Goal: Task Accomplishment & Management: Use online tool/utility

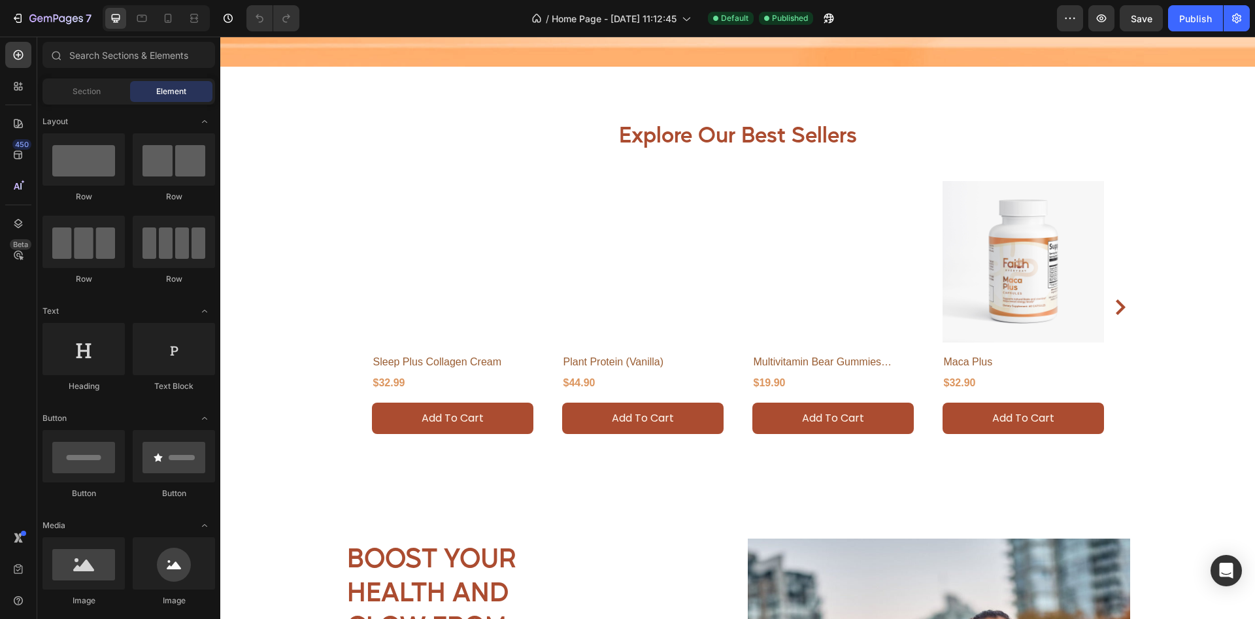
scroll to position [734, 0]
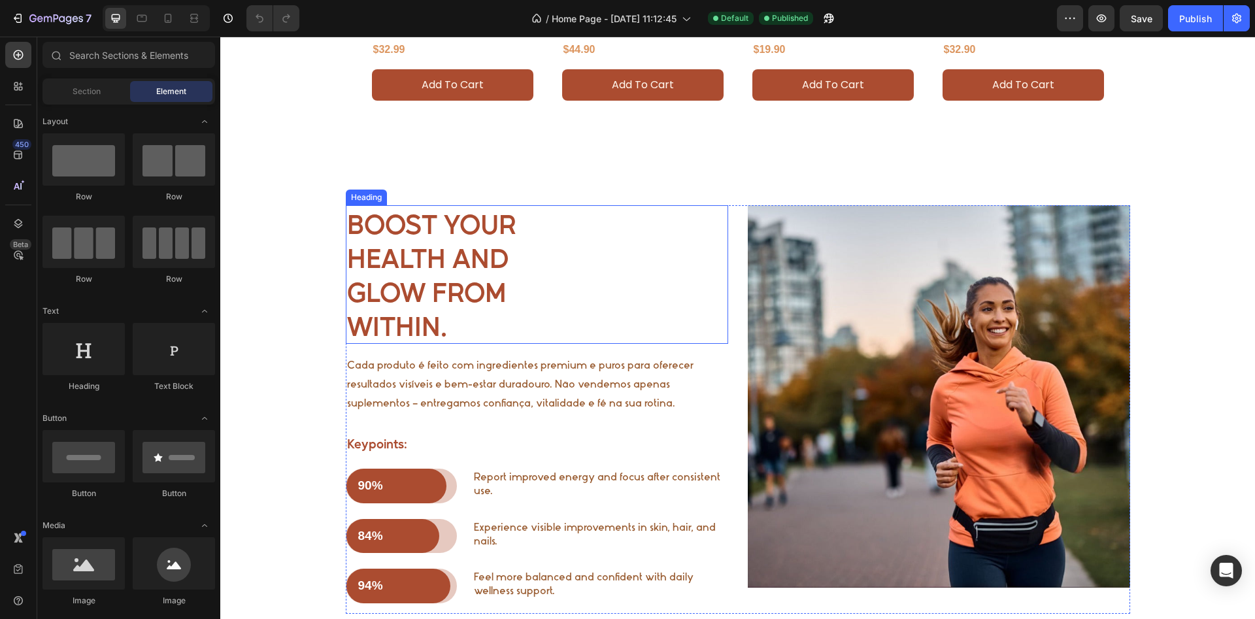
click at [416, 275] on h2 "Boost Your Health and Glow from Within." at bounding box center [537, 274] width 382 height 139
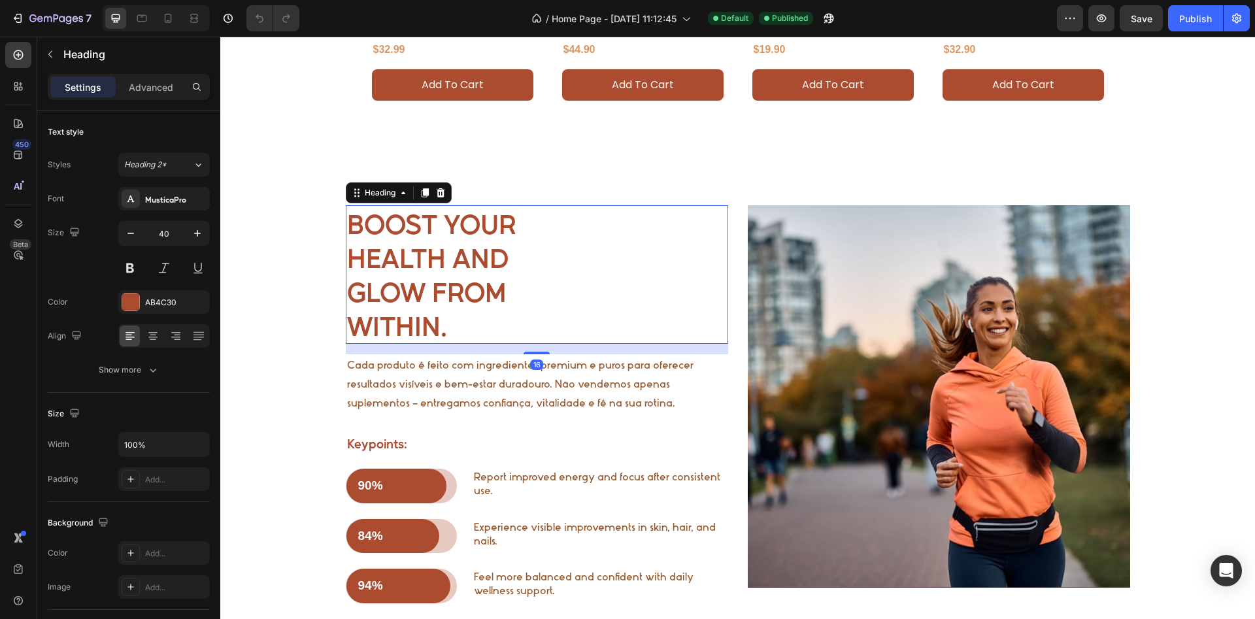
click at [520, 225] on h2 "Boost Your Health and Glow from Within." at bounding box center [537, 274] width 382 height 139
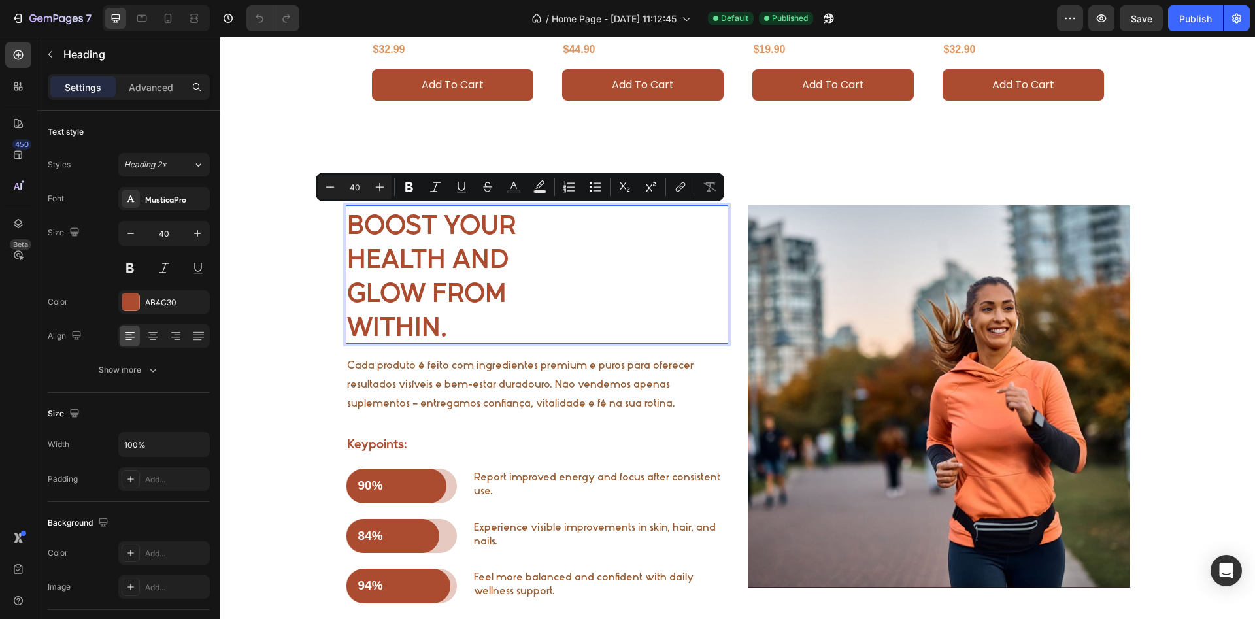
click at [532, 223] on p "Boost Your Health and Glow from Within." at bounding box center [537, 275] width 380 height 136
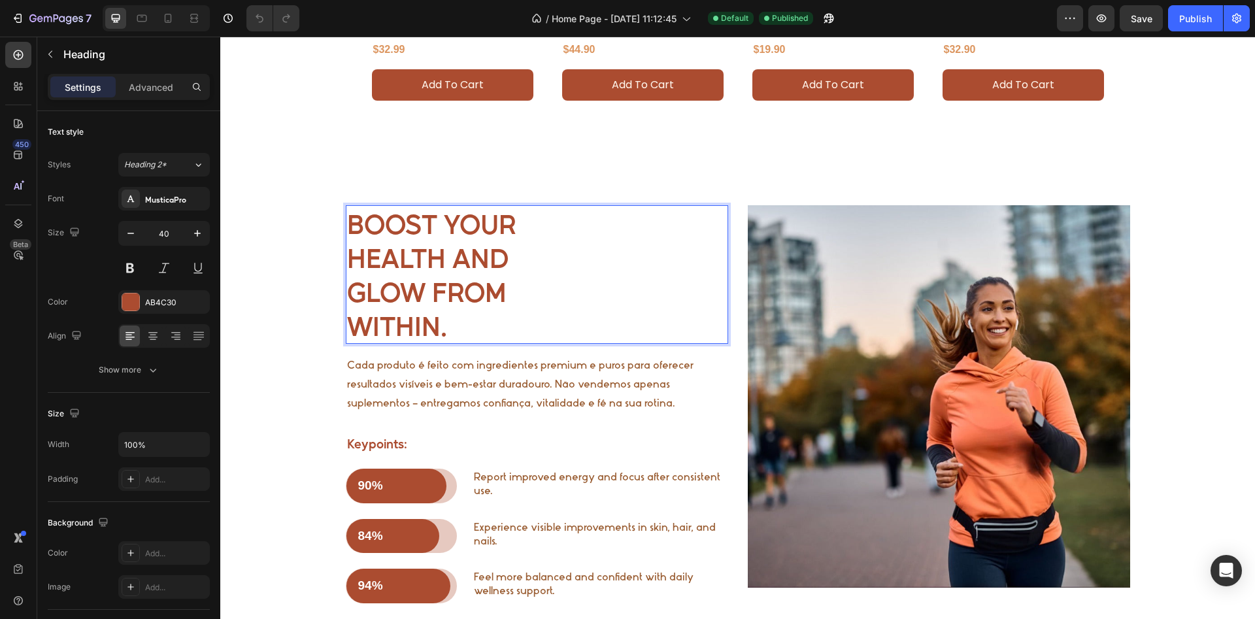
click at [445, 263] on p "Boost Your Health and Glow from Within." at bounding box center [537, 275] width 380 height 136
click at [454, 263] on p "Boost Your Health and Glow from Within." at bounding box center [537, 275] width 380 height 136
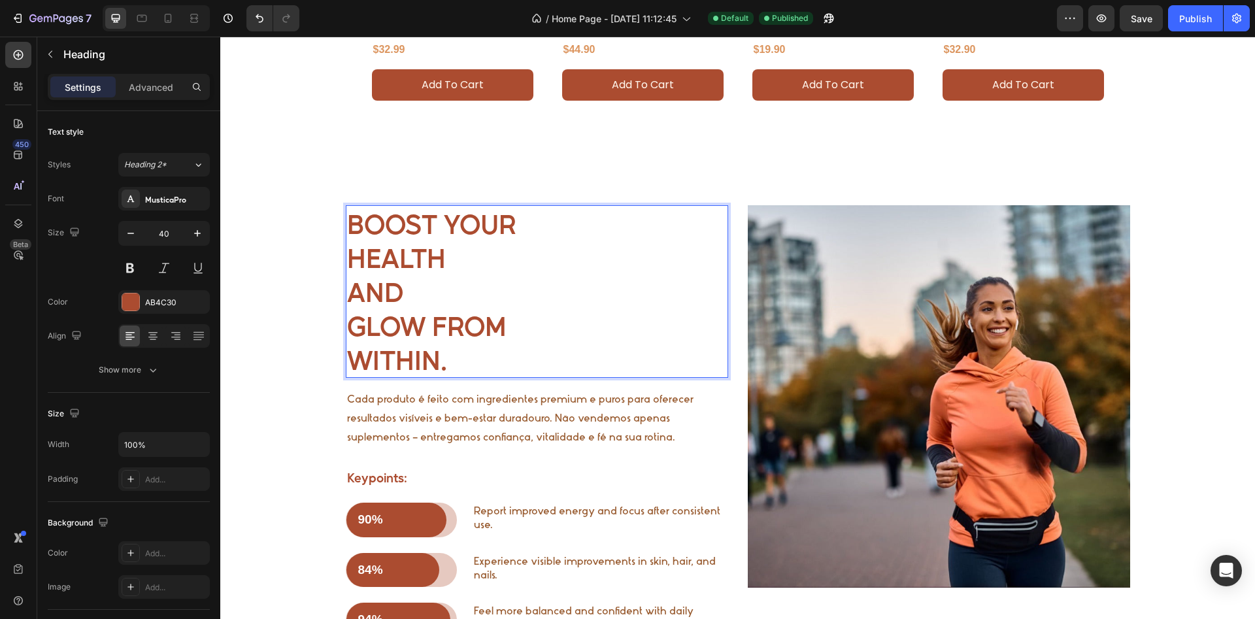
click at [526, 225] on p "Boost Your Health and Glow from Within." at bounding box center [537, 292] width 380 height 170
click at [347, 257] on h2 "Boost Your Health and Glow from Within." at bounding box center [537, 291] width 382 height 173
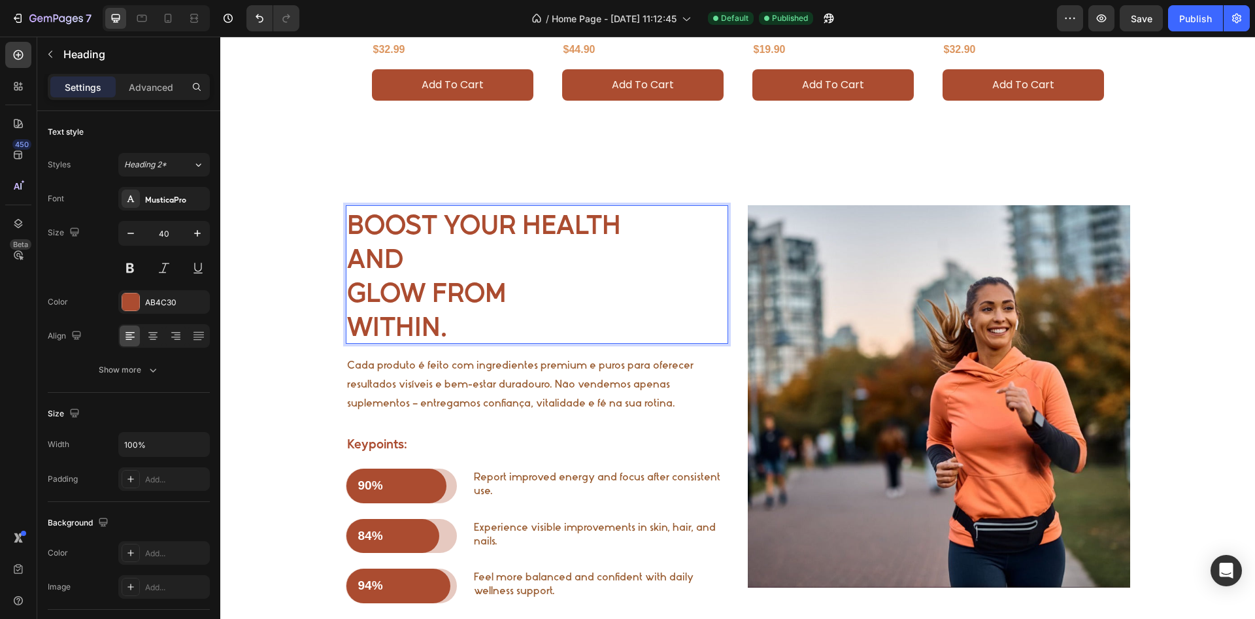
click at [435, 262] on p "Boost Your Health and Glow from Within." at bounding box center [537, 275] width 380 height 136
click at [347, 294] on p "Boost Your Health and Glow from Within." at bounding box center [537, 275] width 380 height 136
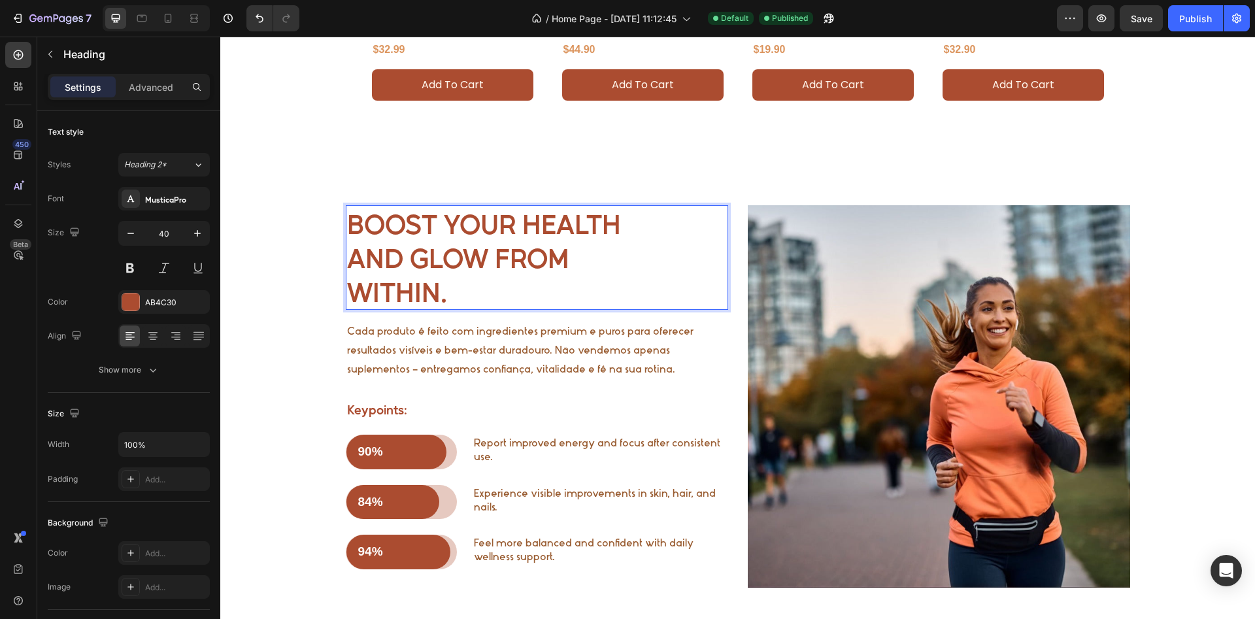
click at [350, 292] on p "Boost Your Health and Glow from Within." at bounding box center [537, 258] width 380 height 102
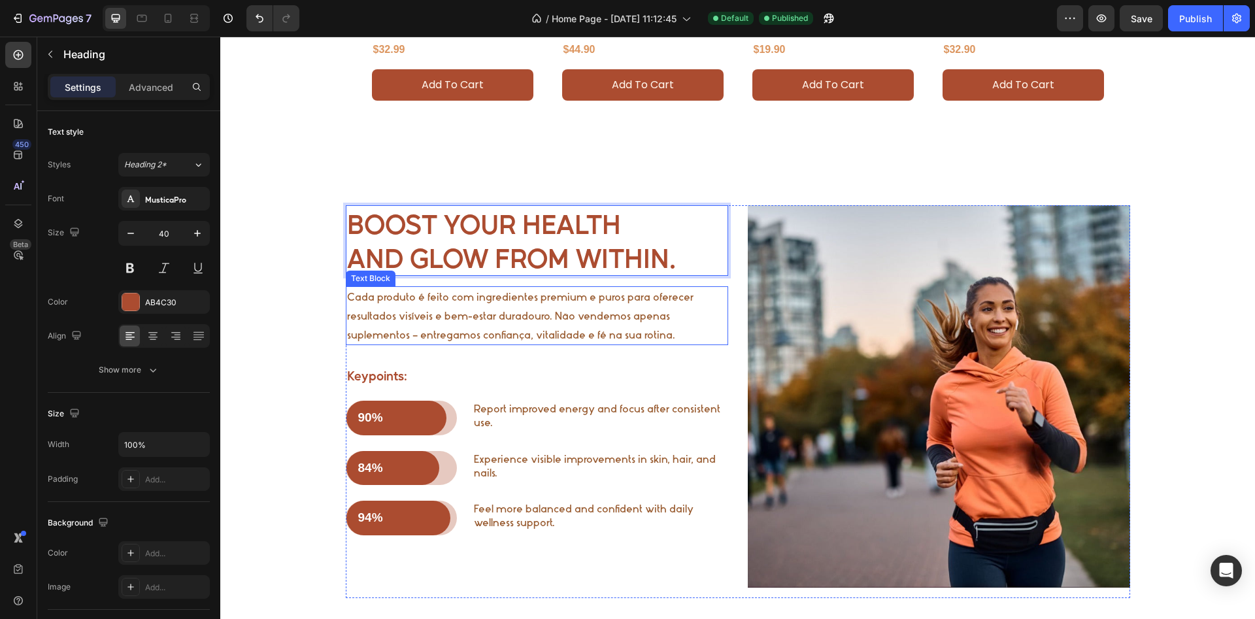
click at [418, 309] on p "Cada produto é feito com ingredientes premium e puros para oferecer resultados …" at bounding box center [537, 316] width 380 height 56
click at [410, 307] on p "Cada produto é feito com ingredientes premium e puros para oferecer resultados …" at bounding box center [537, 316] width 380 height 56
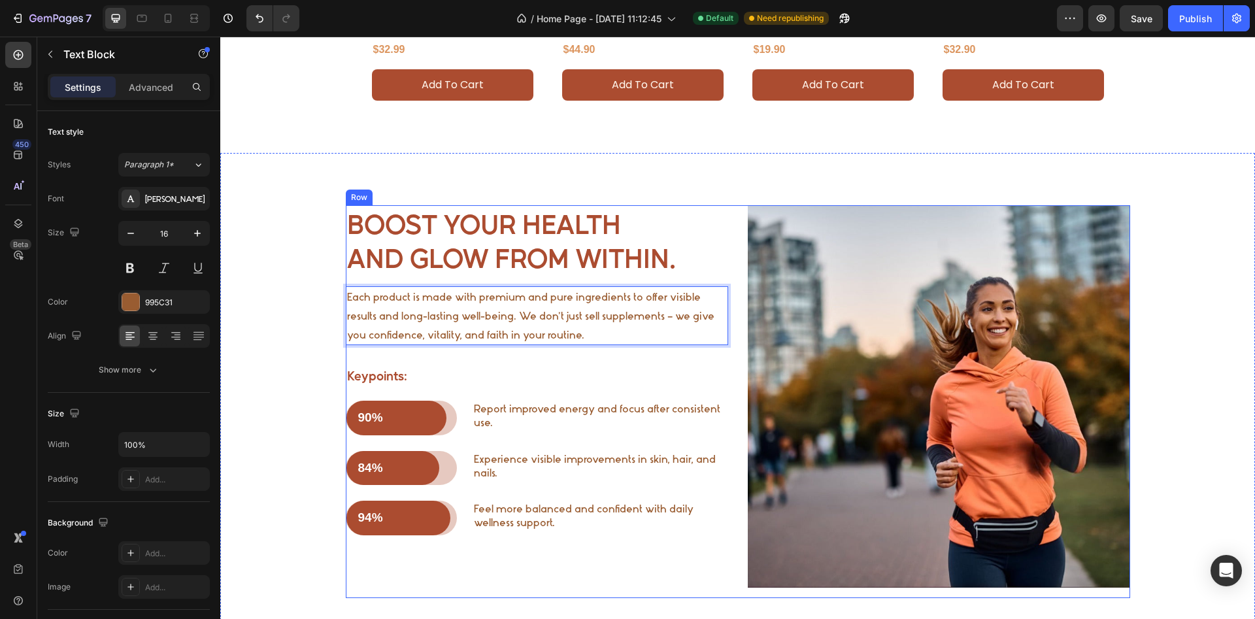
click at [407, 356] on div "Boost Your Health and Glow from Within. Heading Each product is made with premi…" at bounding box center [537, 401] width 382 height 393
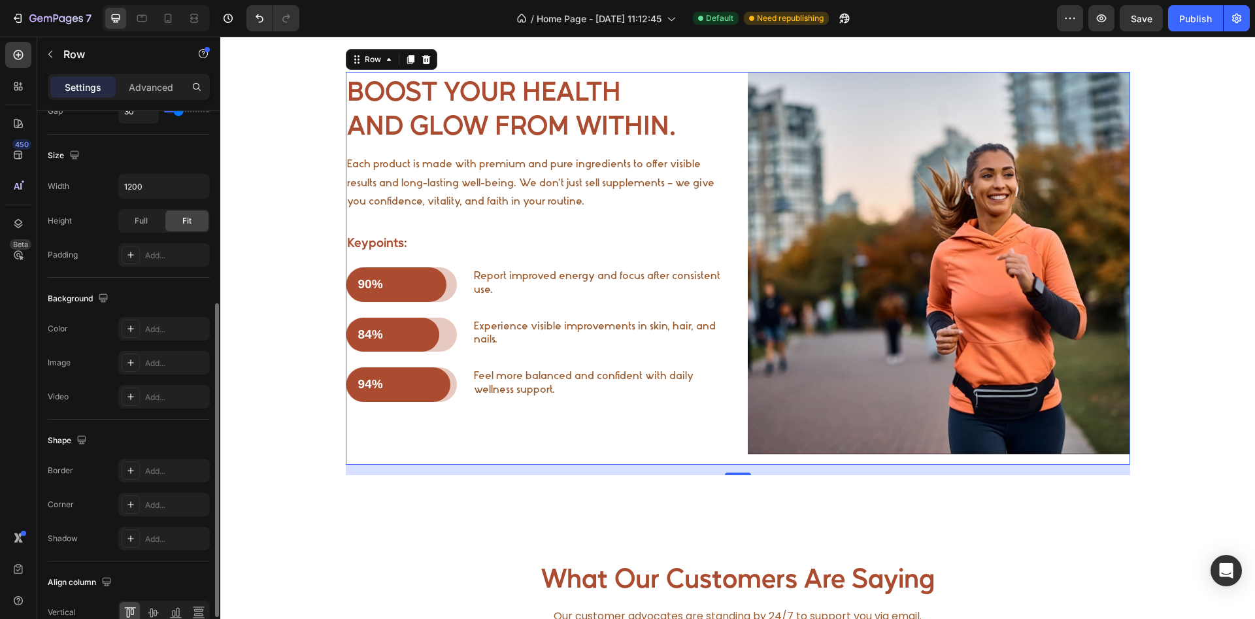
scroll to position [401, 0]
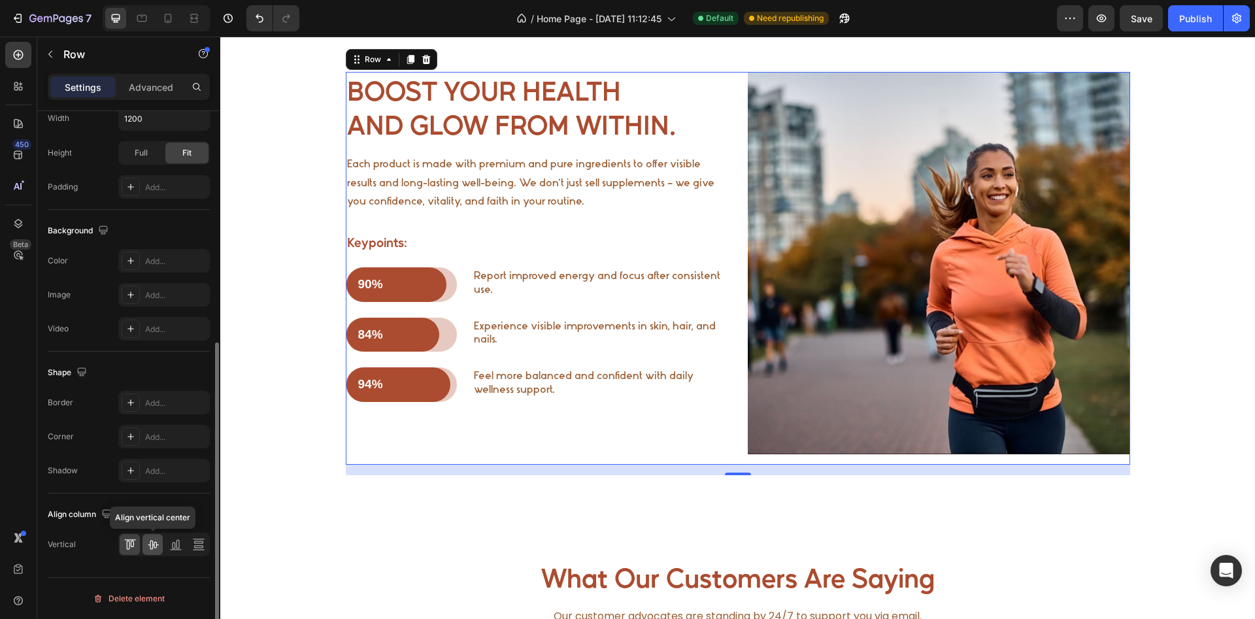
click at [150, 545] on icon at bounding box center [153, 545] width 10 height 9
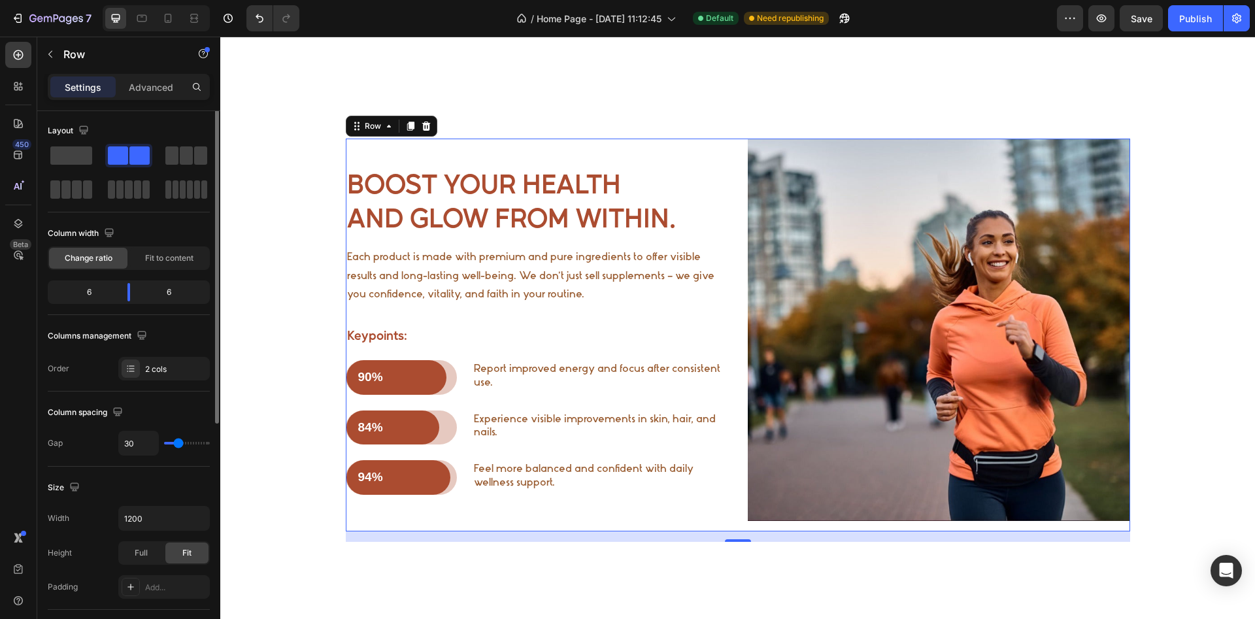
scroll to position [0, 0]
type input "25"
type input "28"
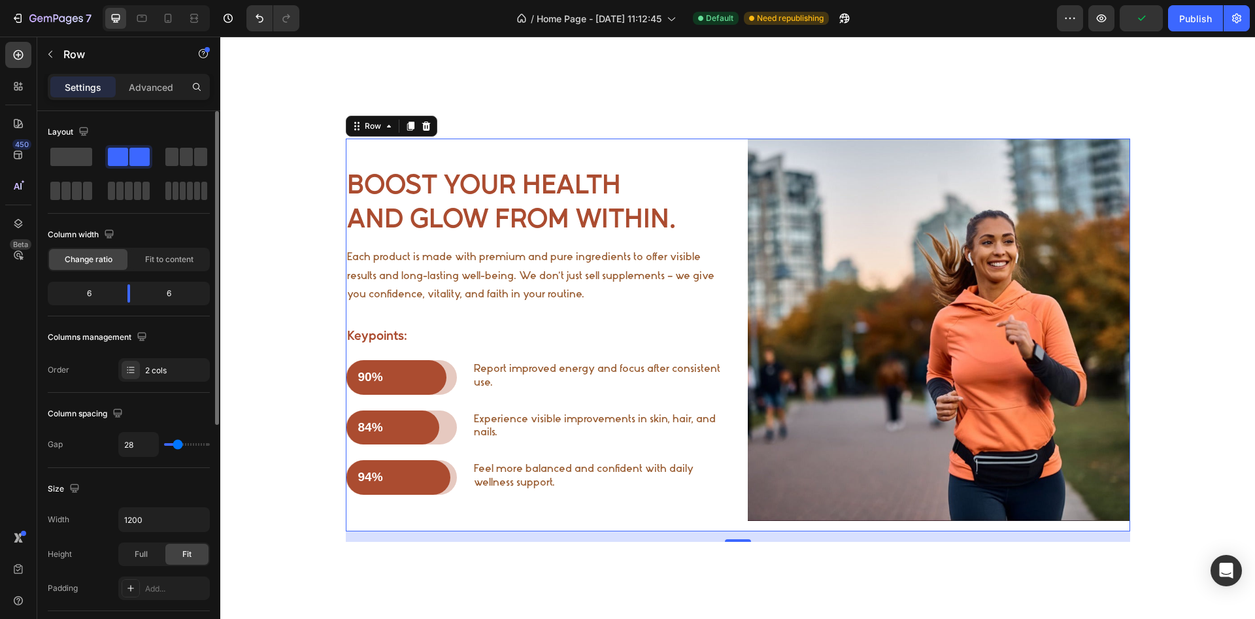
type input "30"
type input "32"
type input "35"
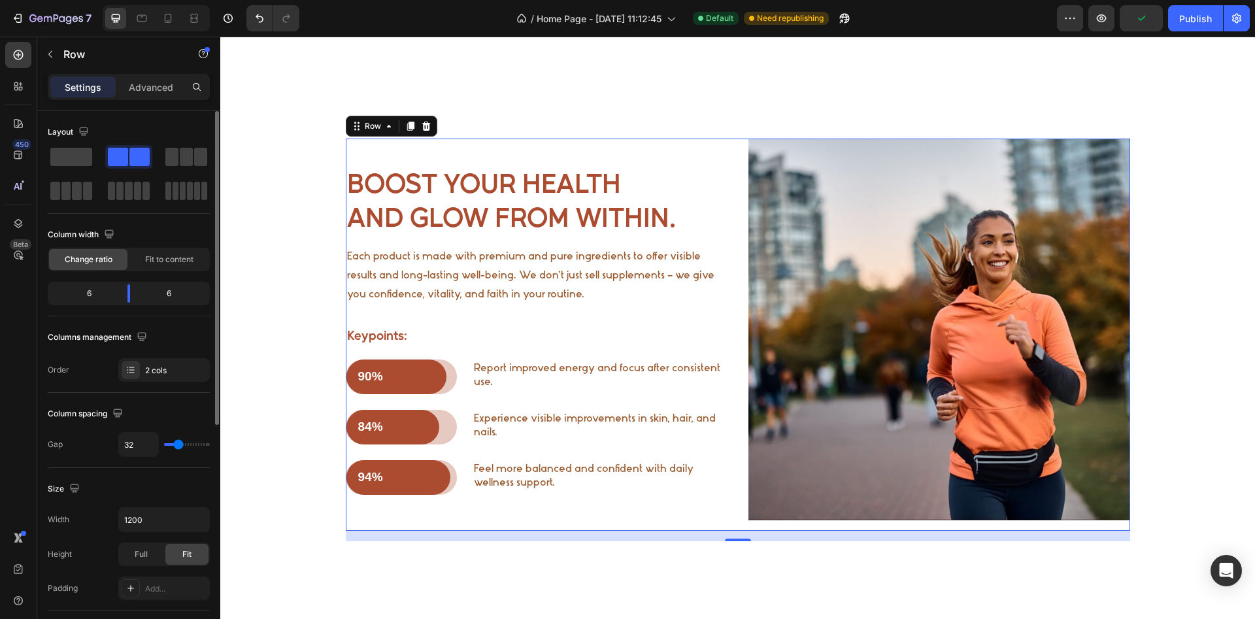
type input "35"
type input "37"
type input "39"
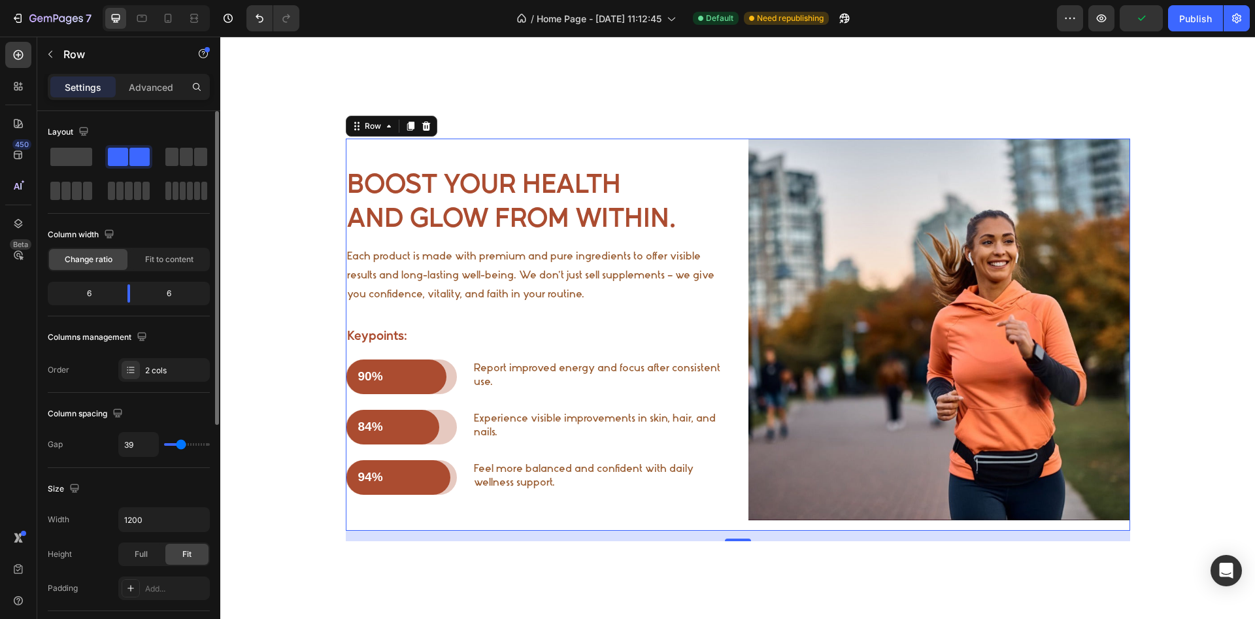
type input "42"
type input "44"
type input "46"
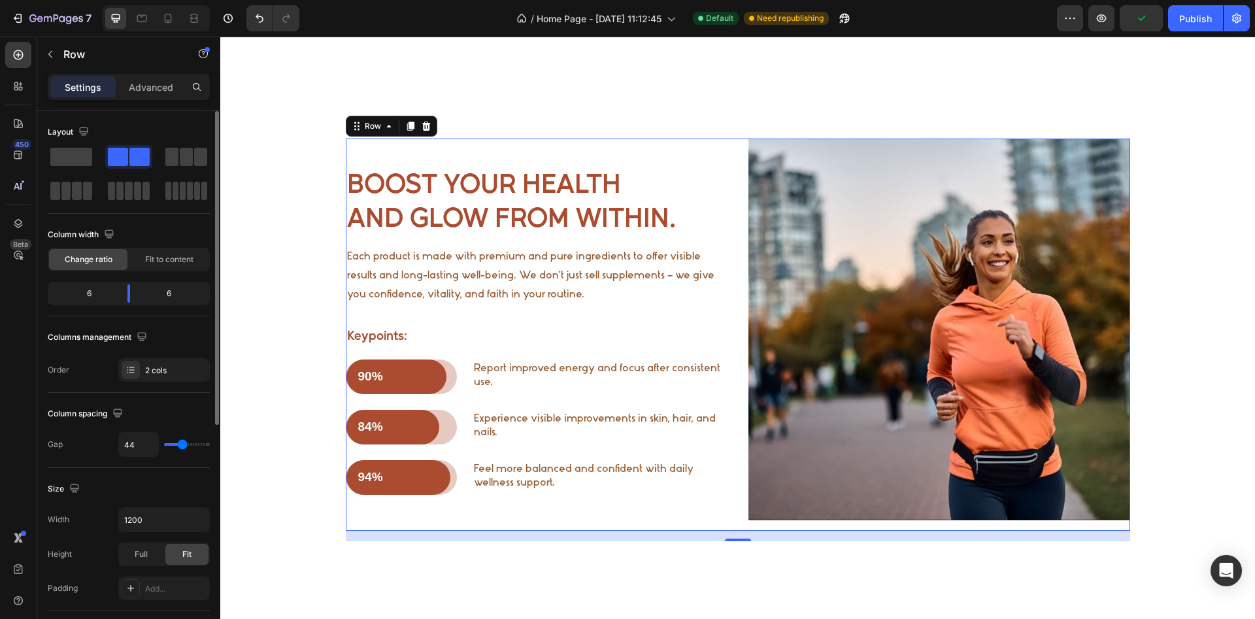
type input "46"
type input "48"
type input "51"
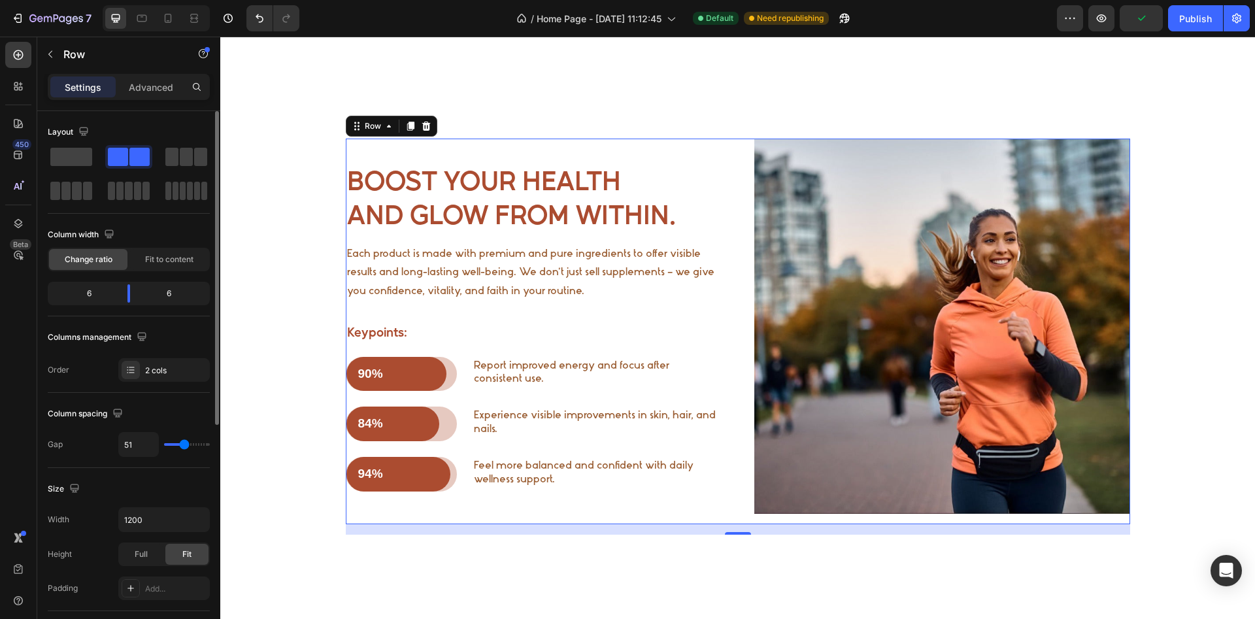
type input "53"
type input "55"
type input "58"
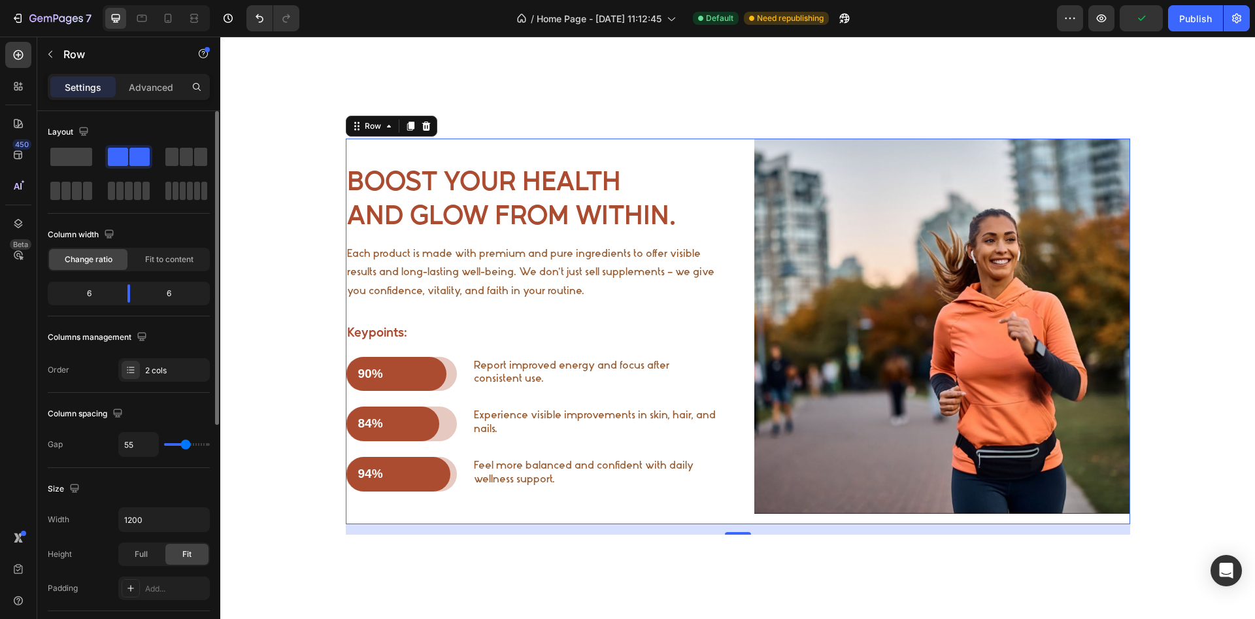
type input "58"
type input "60"
type input "62"
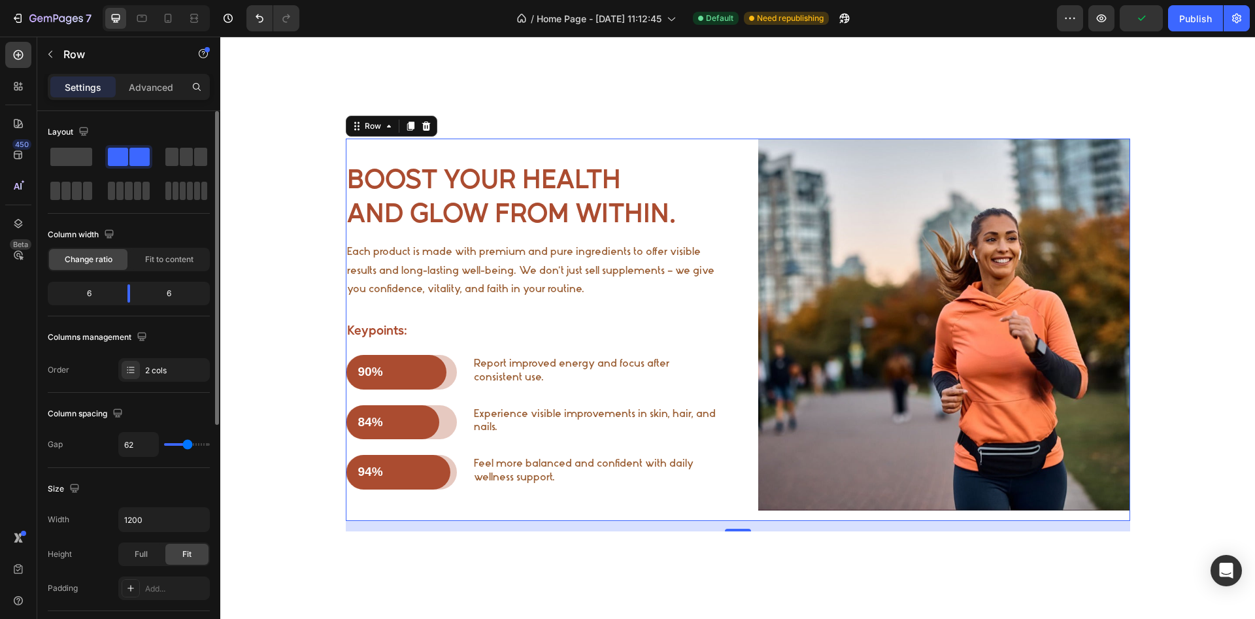
type input "65"
type input "67"
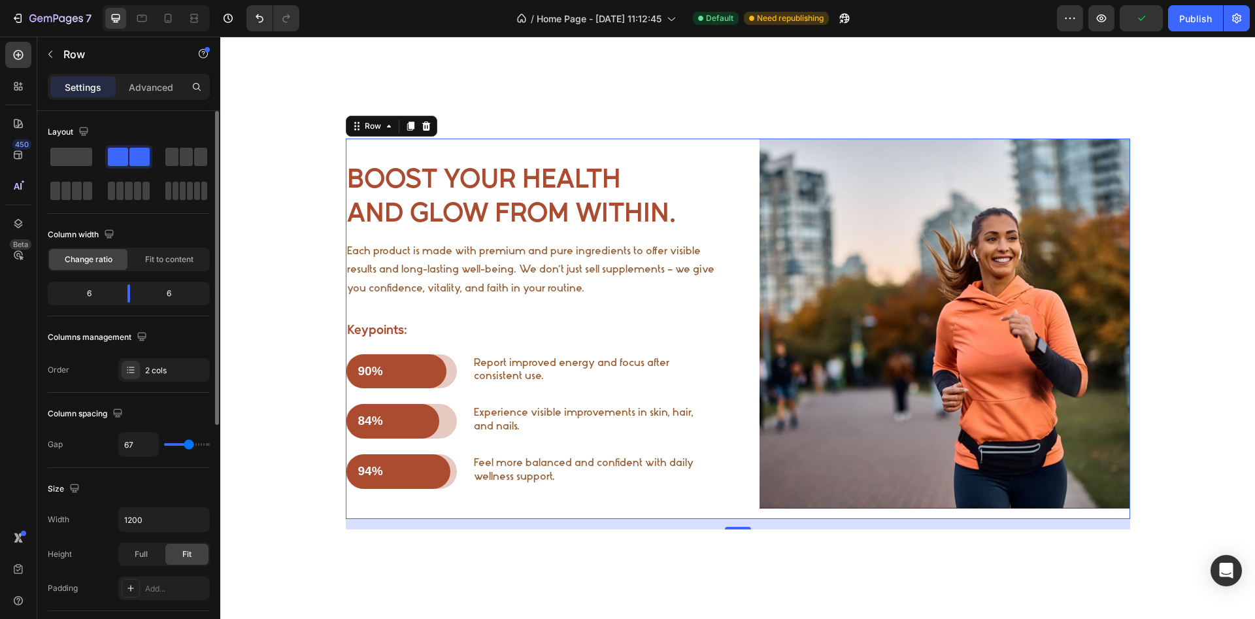
type input "69"
type input "67"
type input "65"
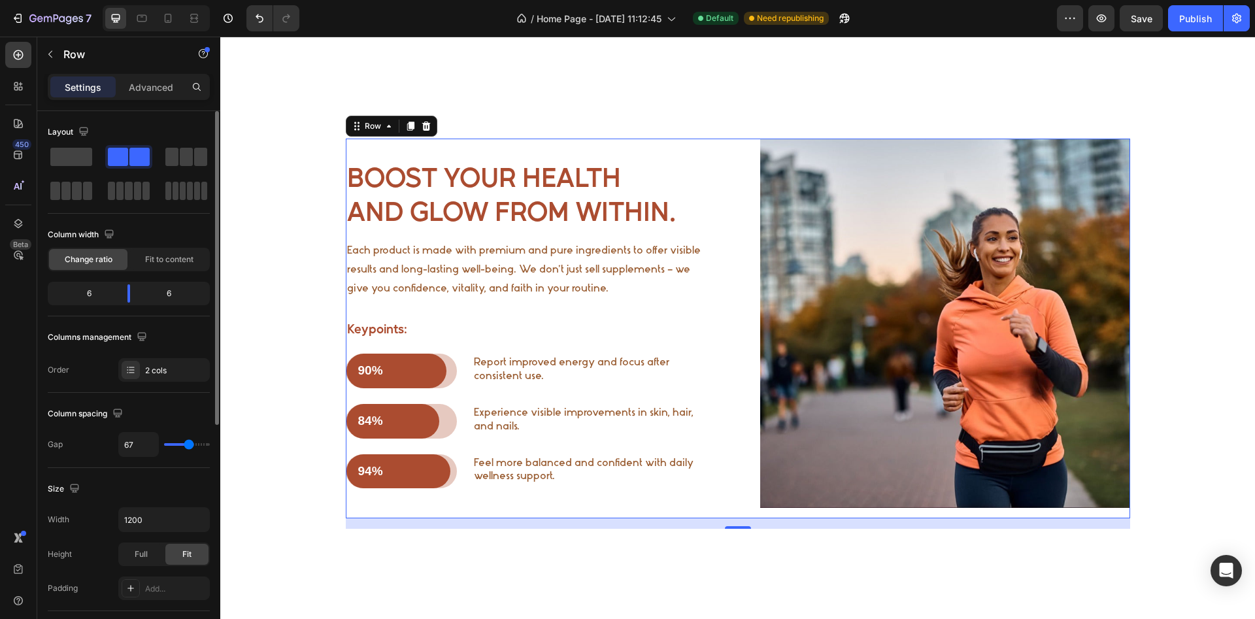
type input "65"
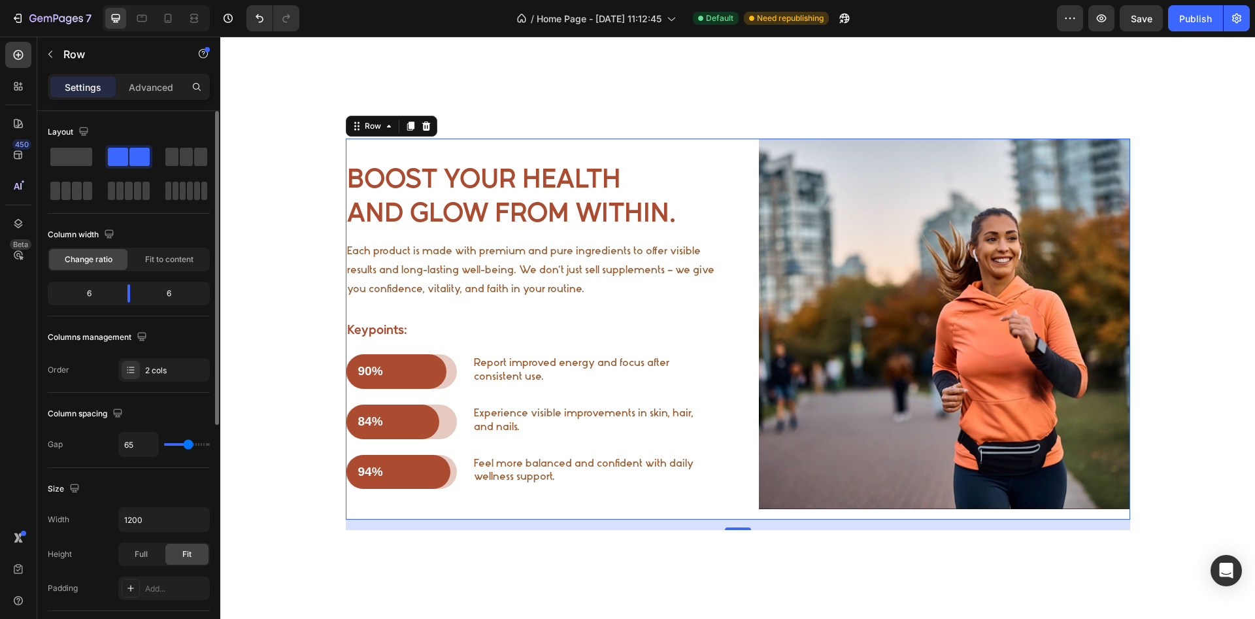
type input "62"
type input "65"
type input "67"
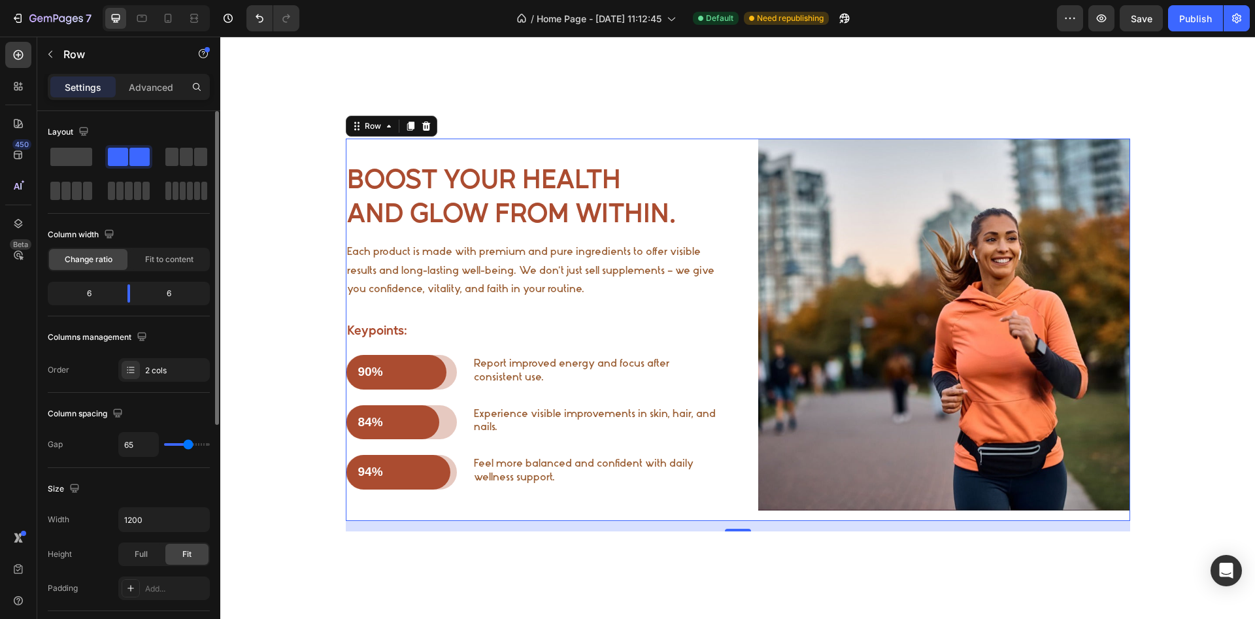
type input "67"
type input "69"
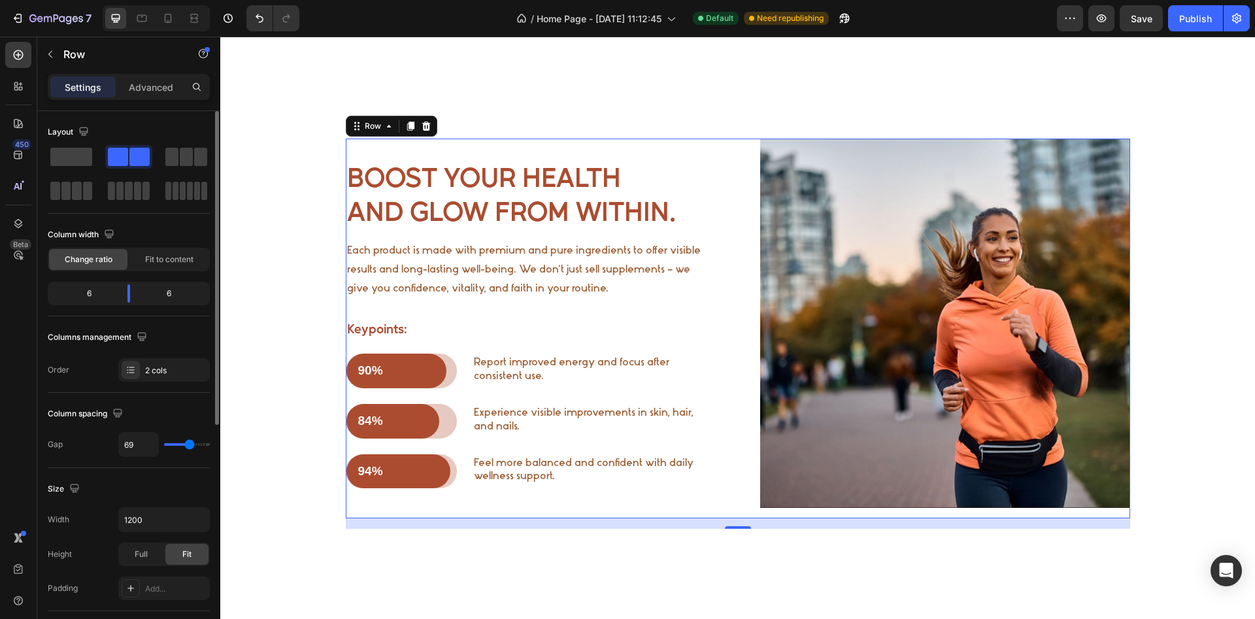
type input "67"
type input "65"
type input "62"
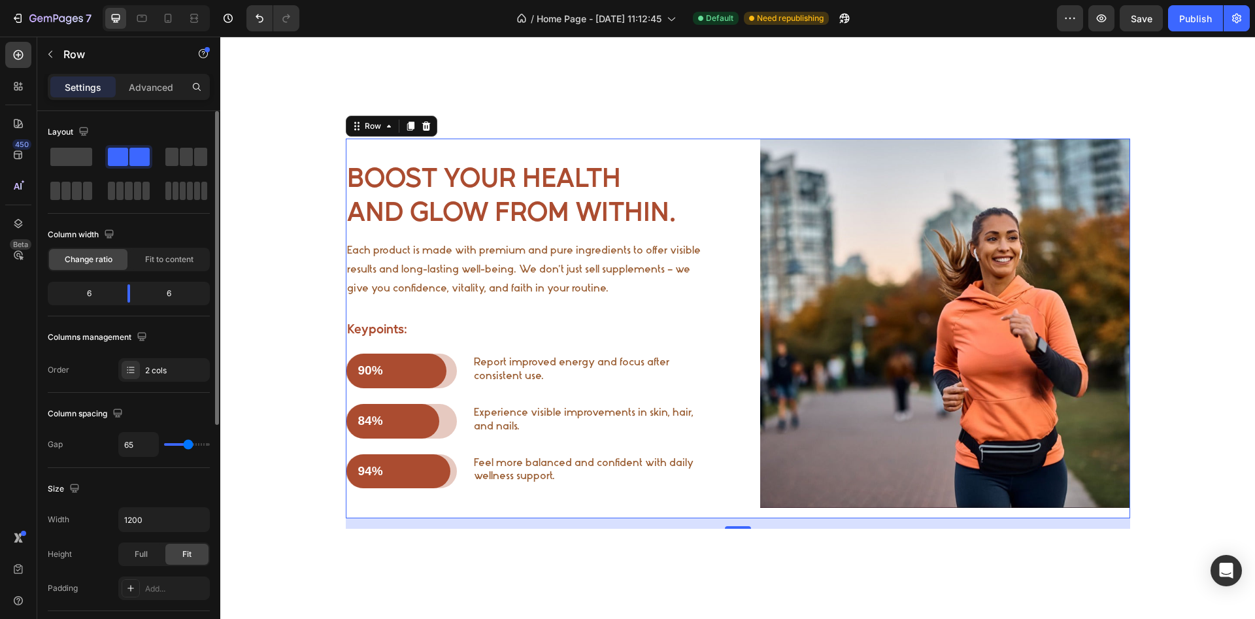
type input "62"
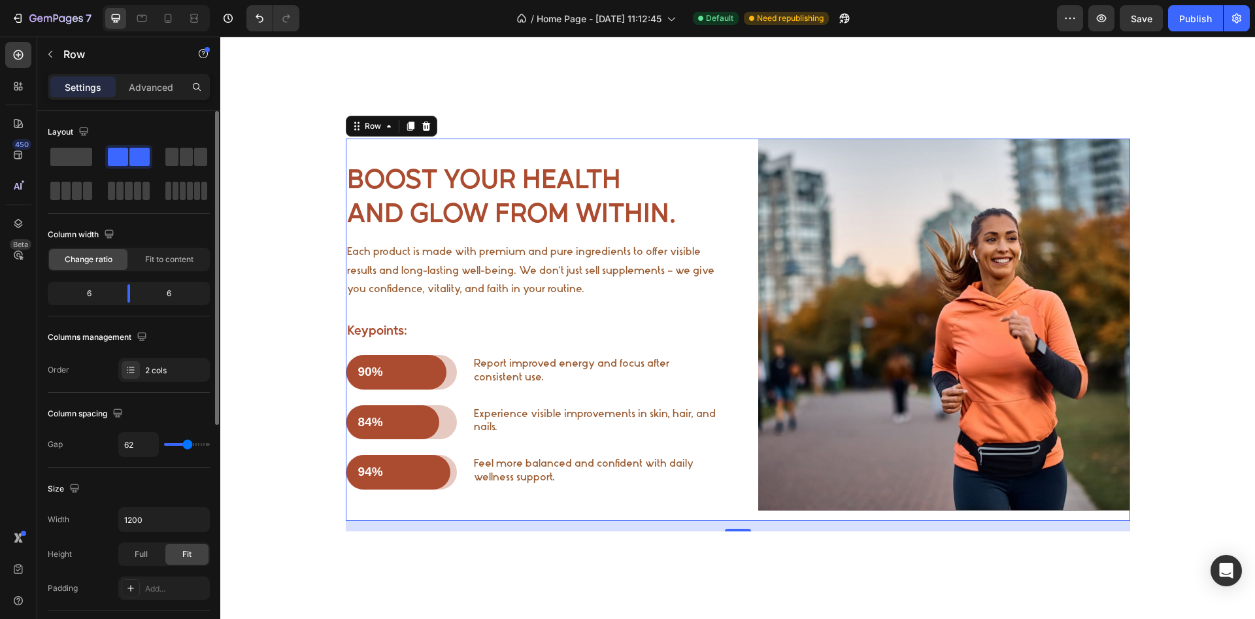
type input "60"
type input "58"
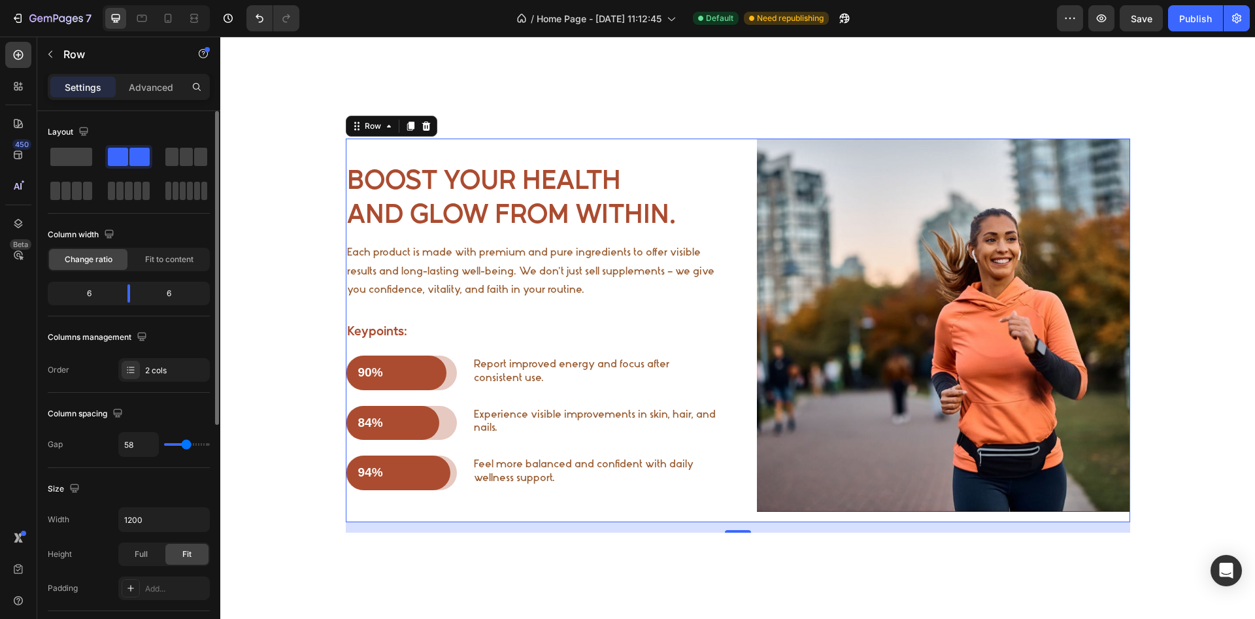
type input "60"
drag, startPoint x: 177, startPoint y: 445, endPoint x: 187, endPoint y: 445, distance: 9.8
type input "60"
click at [187, 445] on input "range" at bounding box center [187, 444] width 46 height 3
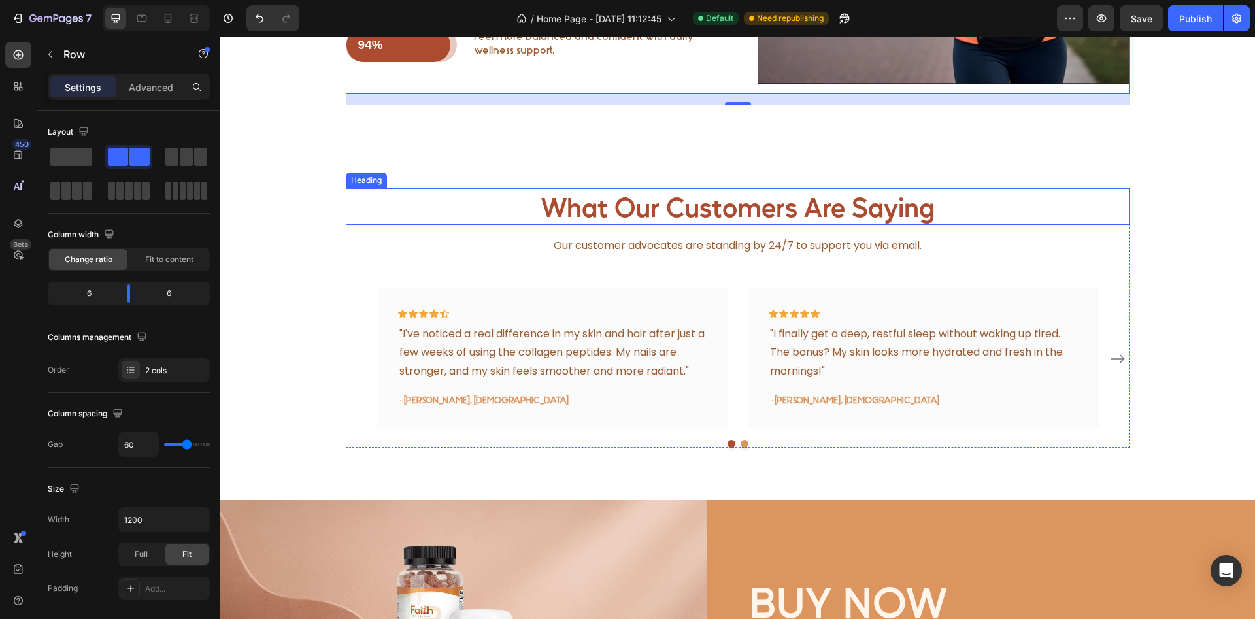
scroll to position [1200, 0]
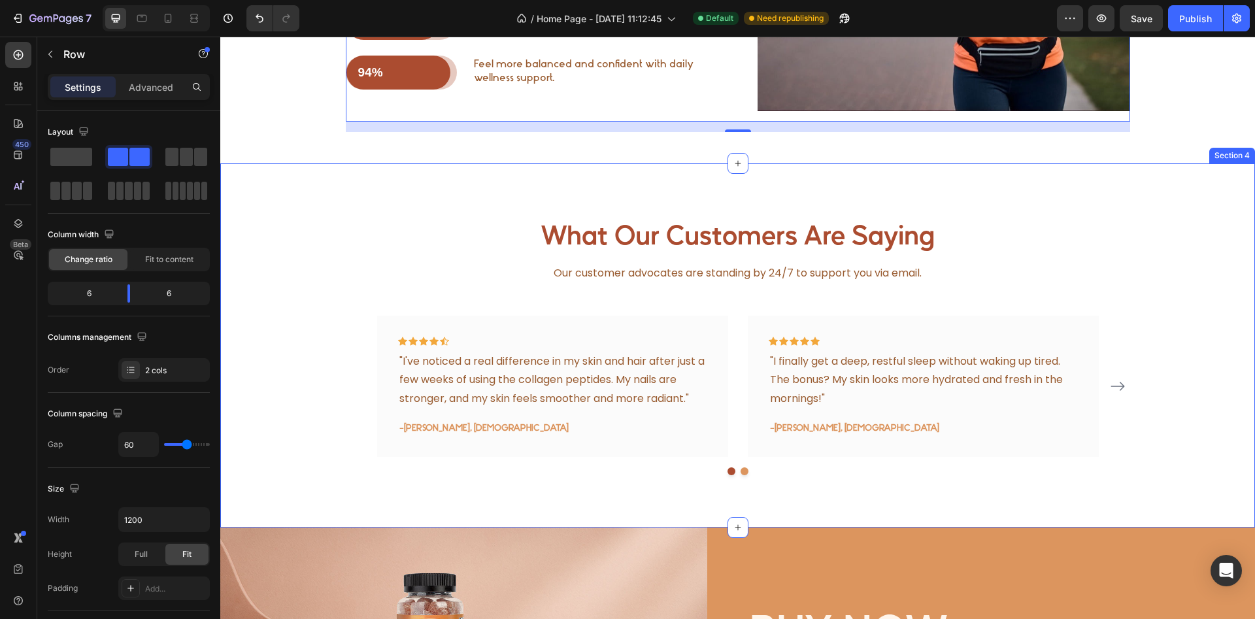
click at [417, 193] on div "What Our Customers Are Saying Heading Our customer advocates are standing by 24…" at bounding box center [737, 345] width 1035 height 364
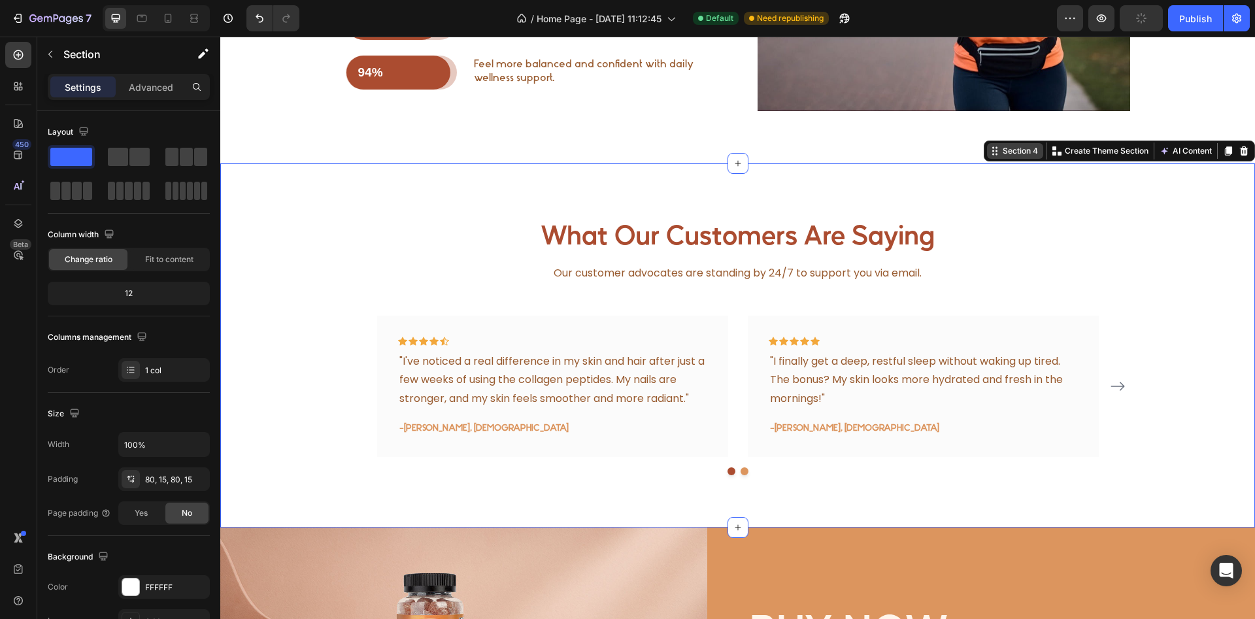
click at [1018, 152] on div "Section 4" at bounding box center [1020, 151] width 41 height 12
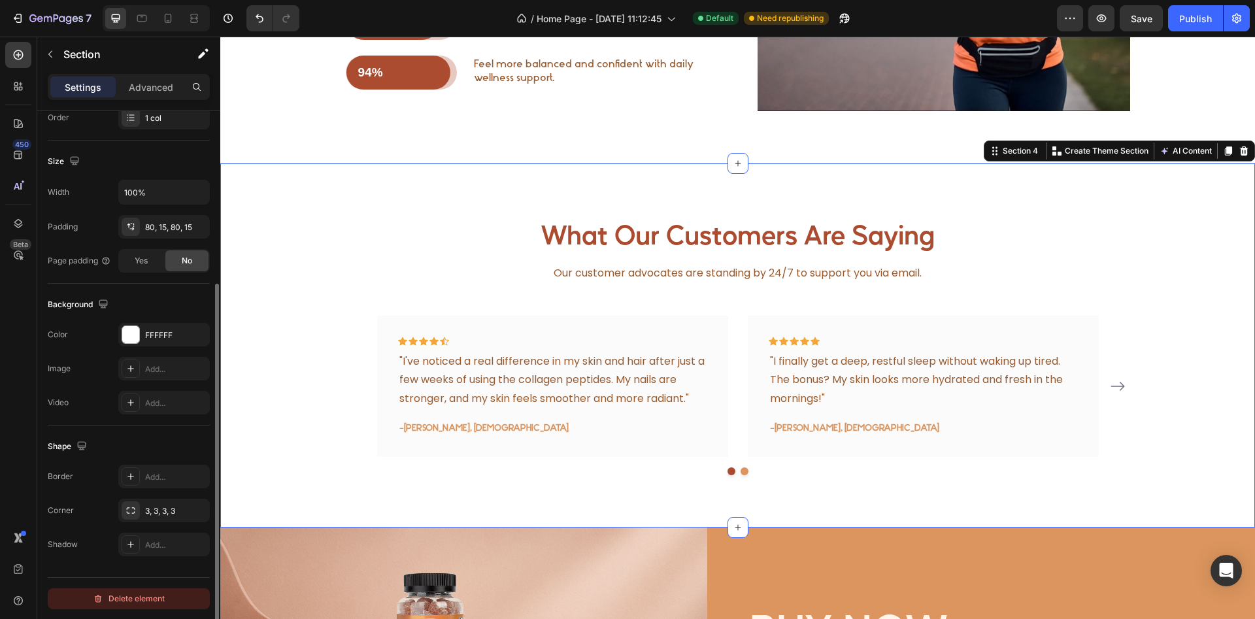
click at [133, 598] on div "Delete element" at bounding box center [129, 599] width 72 height 16
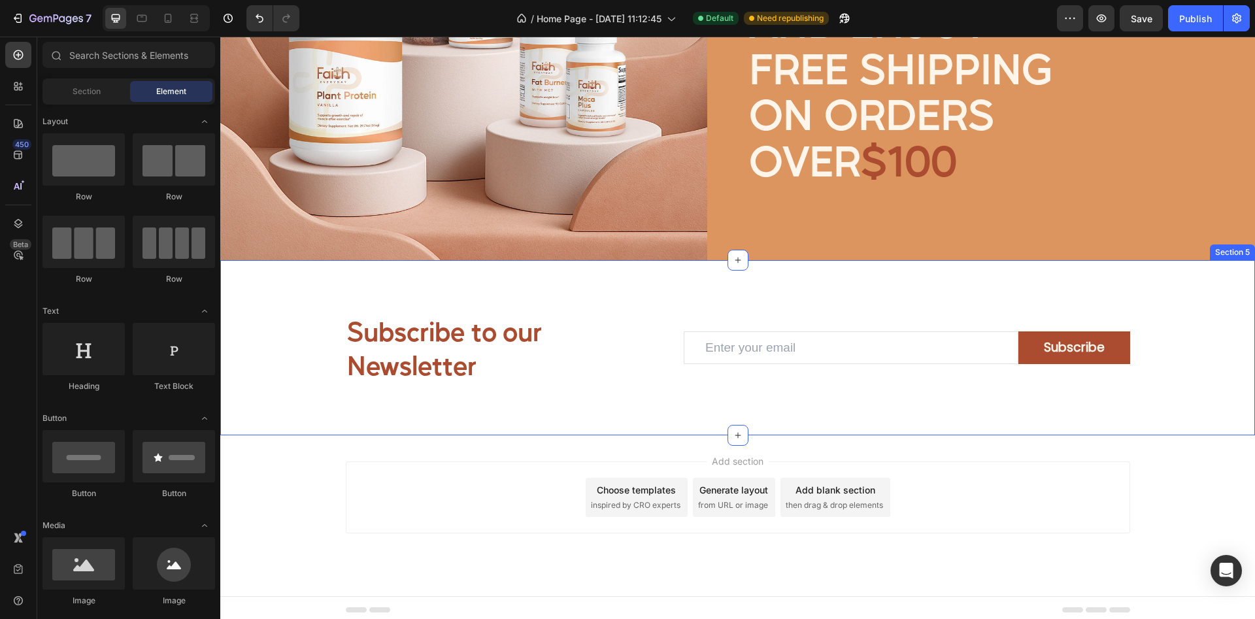
scroll to position [1494, 0]
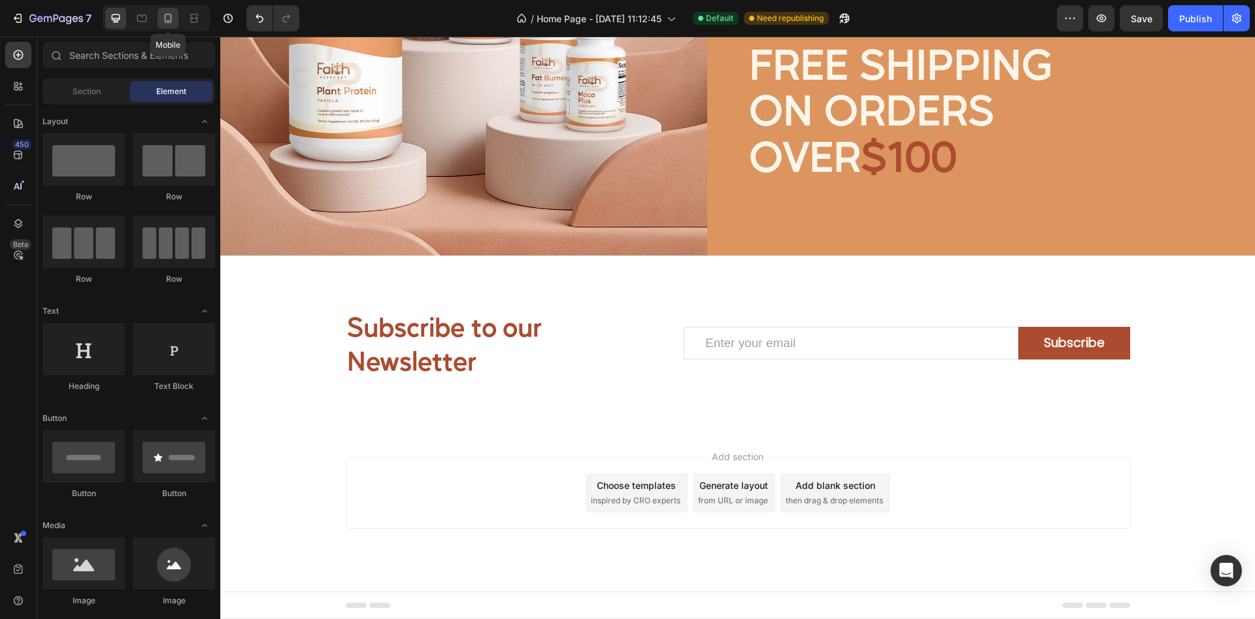
click at [170, 12] on icon at bounding box center [167, 18] width 13 height 13
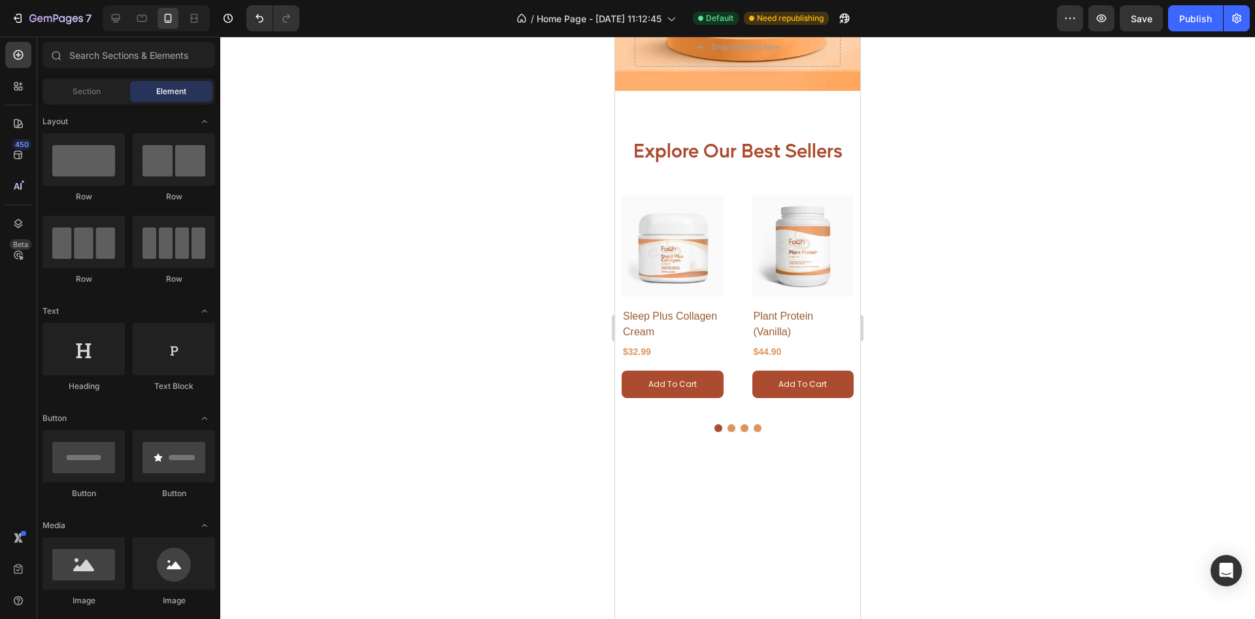
scroll to position [467, 0]
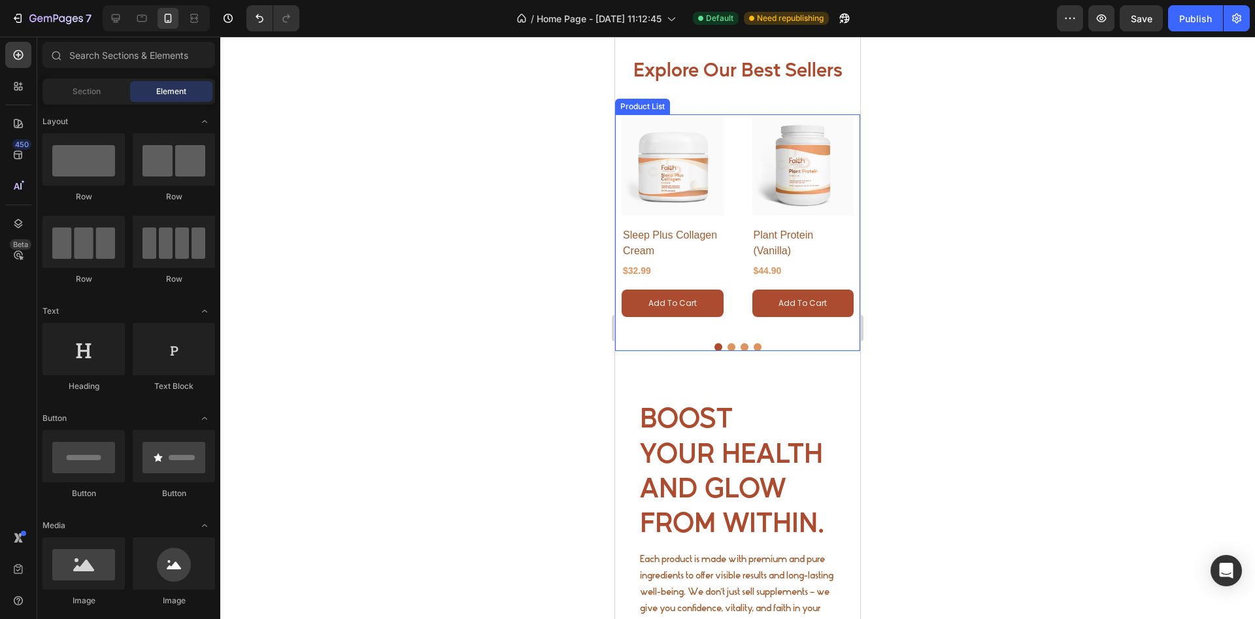
click at [731, 269] on div "(P) Images Row Sleep Plus Collagen Cream (P) Title $32.99 (P) Price (P) Price R…" at bounding box center [738, 223] width 232 height 219
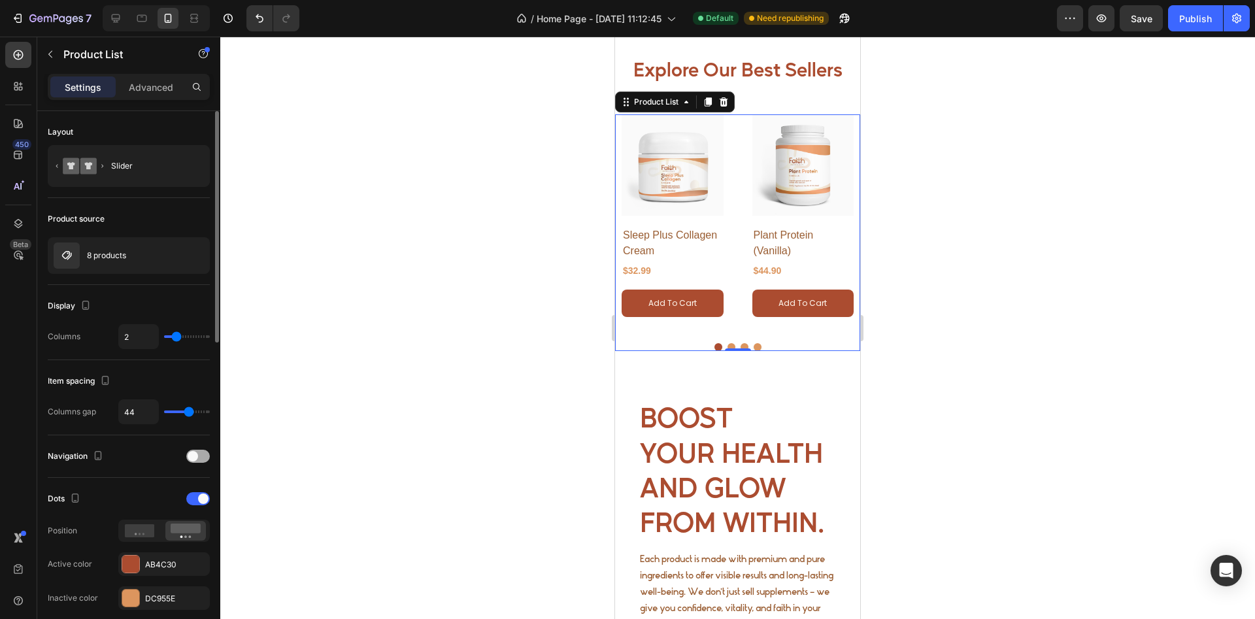
click at [205, 452] on div at bounding box center [198, 456] width 24 height 13
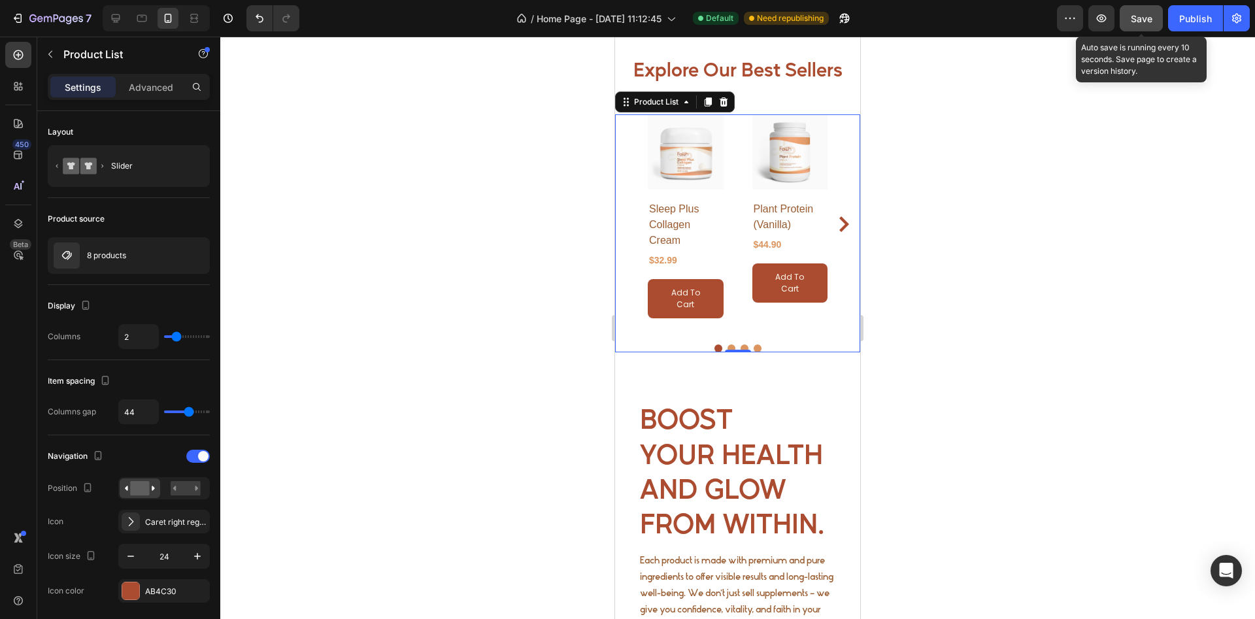
click at [1141, 20] on span "Save" at bounding box center [1142, 18] width 22 height 11
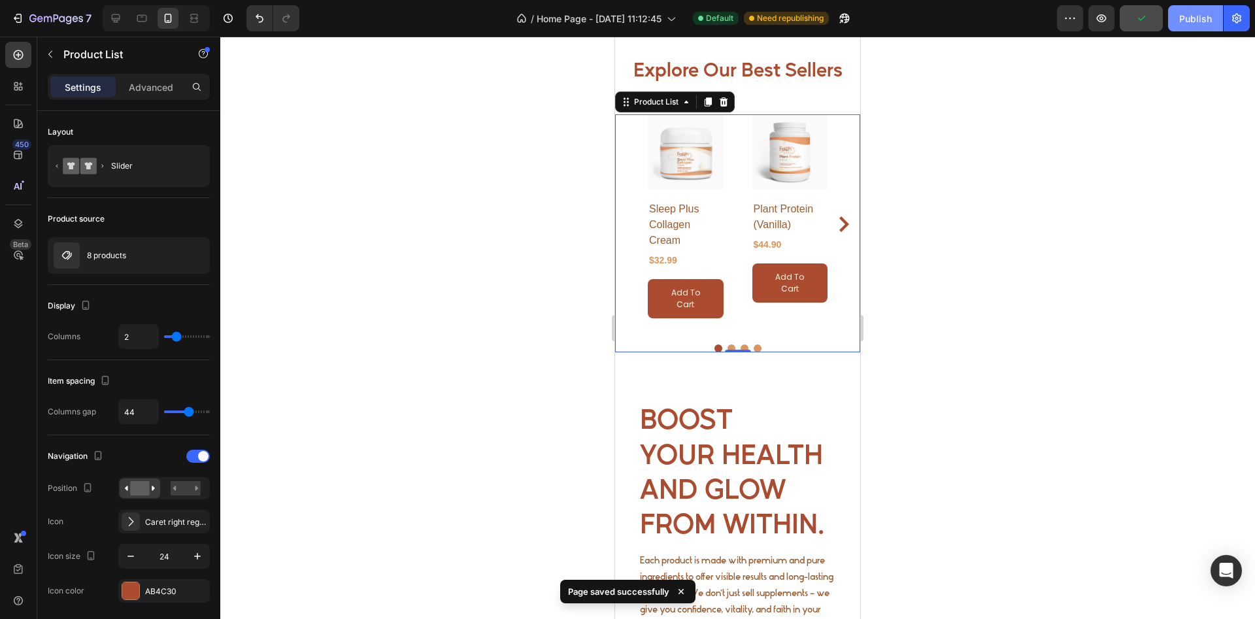
click at [1185, 20] on div "Publish" at bounding box center [1195, 19] width 33 height 14
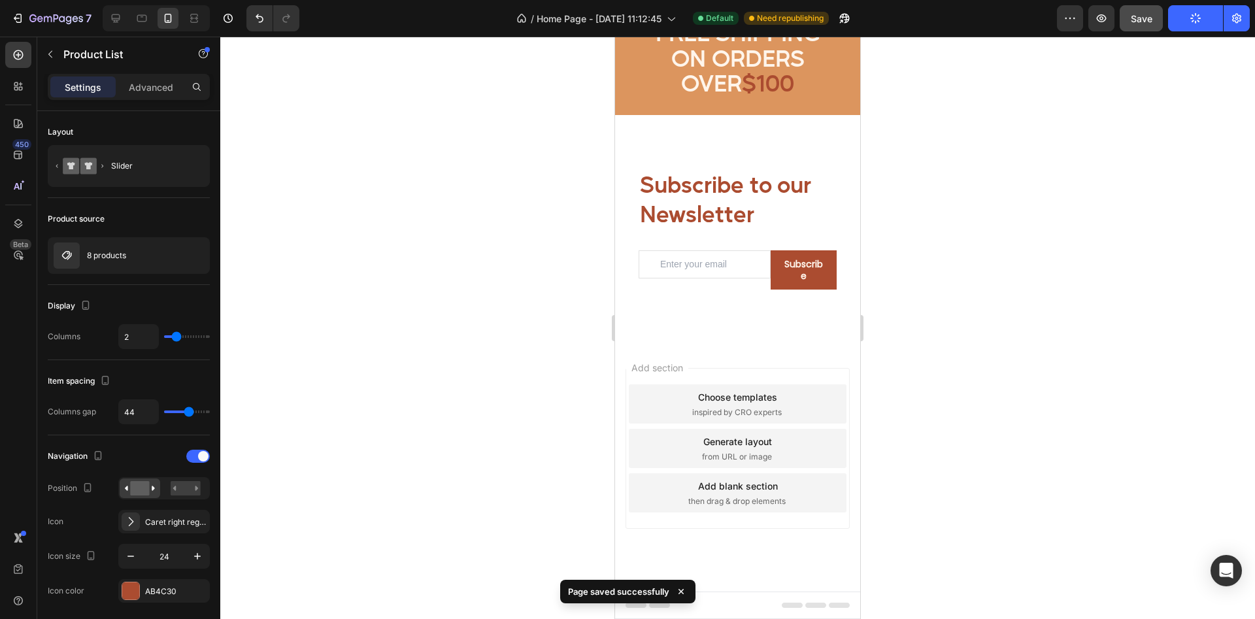
scroll to position [1710, 0]
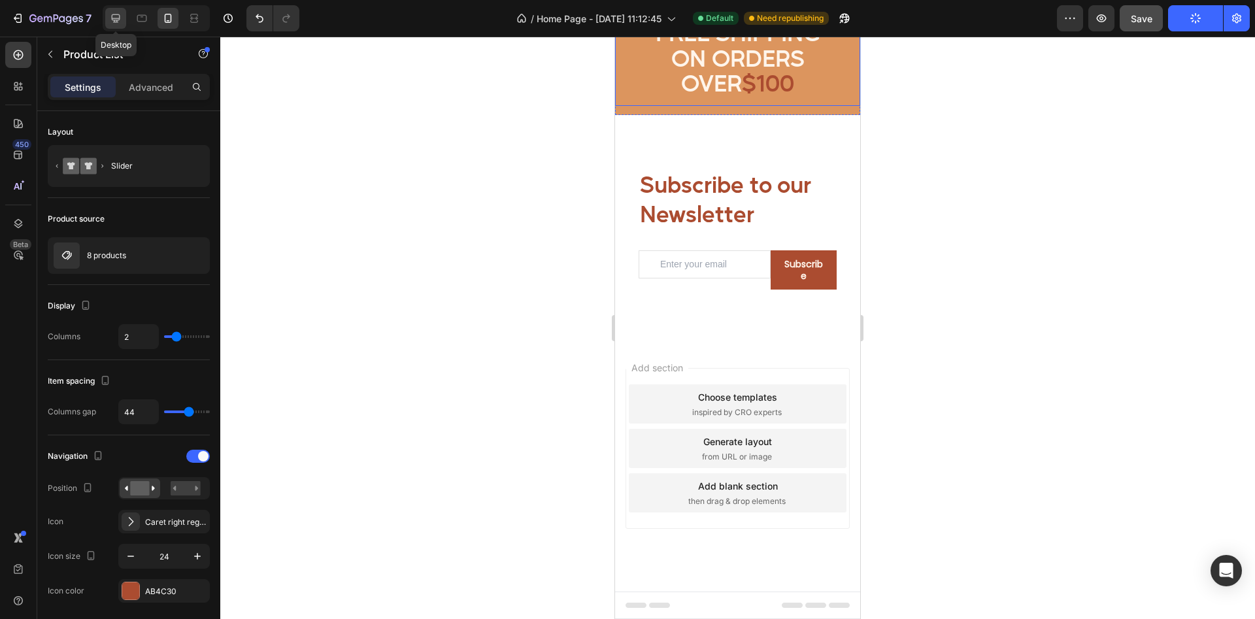
click at [114, 18] on icon at bounding box center [116, 18] width 8 height 8
type input "4"
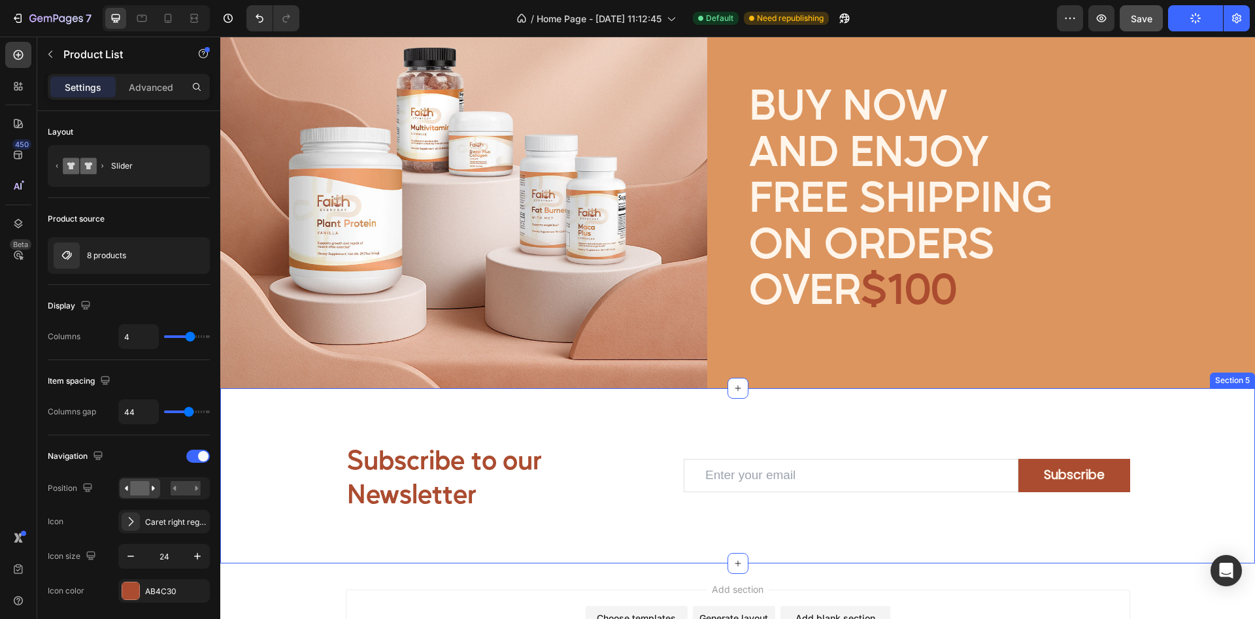
scroll to position [1682, 0]
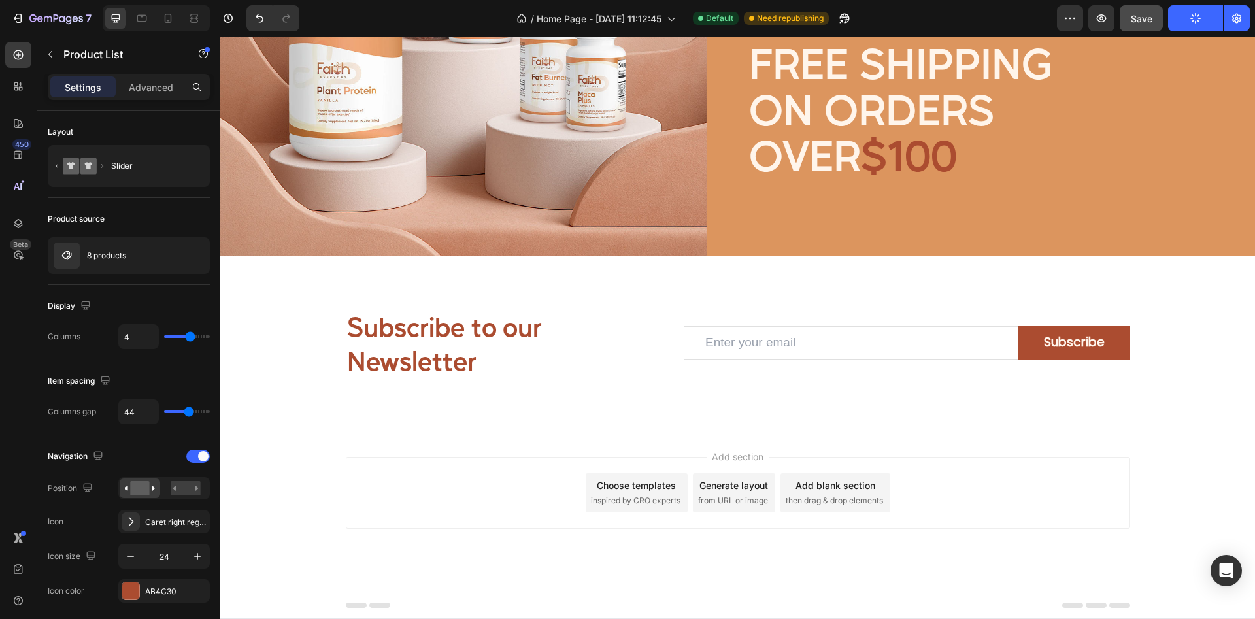
click at [258, 603] on span "Footer" at bounding box center [257, 605] width 25 height 13
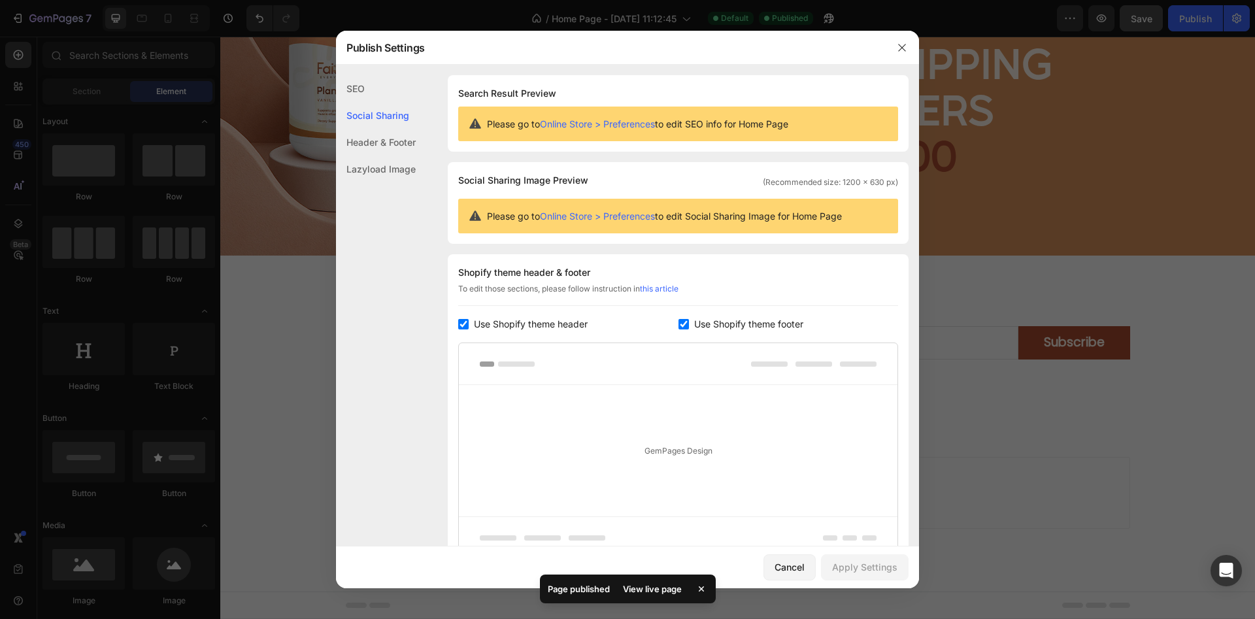
scroll to position [120, 0]
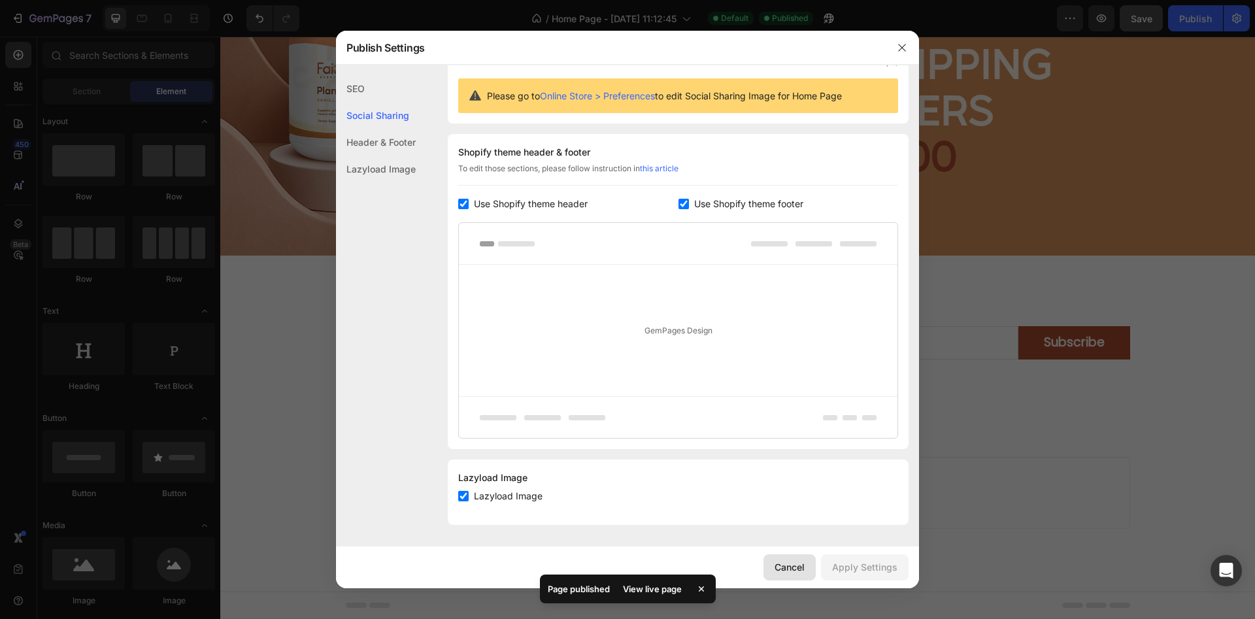
click at [790, 568] on div "Cancel" at bounding box center [790, 567] width 30 height 14
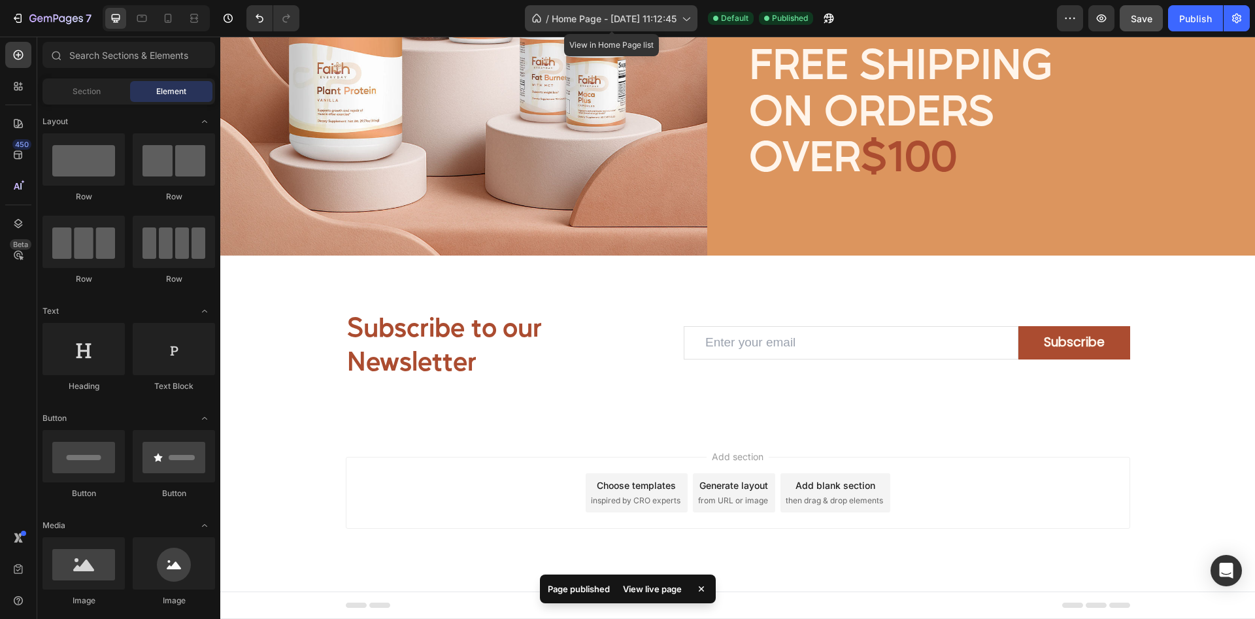
click at [683, 20] on icon at bounding box center [685, 18] width 13 height 13
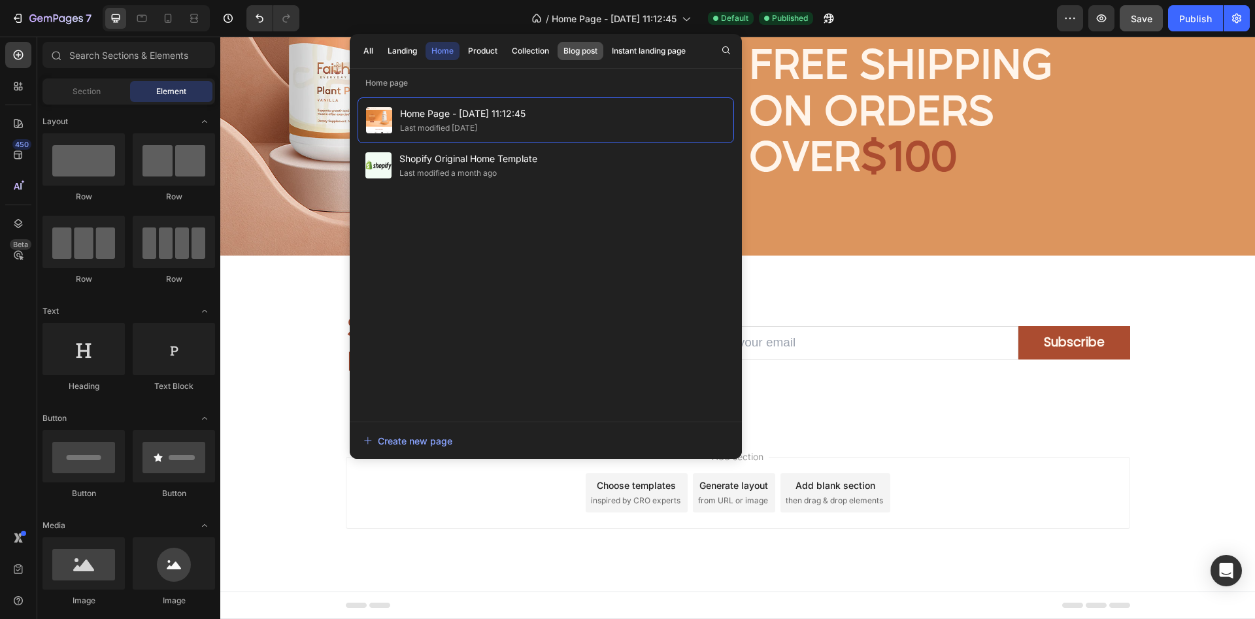
click at [586, 54] on div "Blog post" at bounding box center [581, 51] width 34 height 12
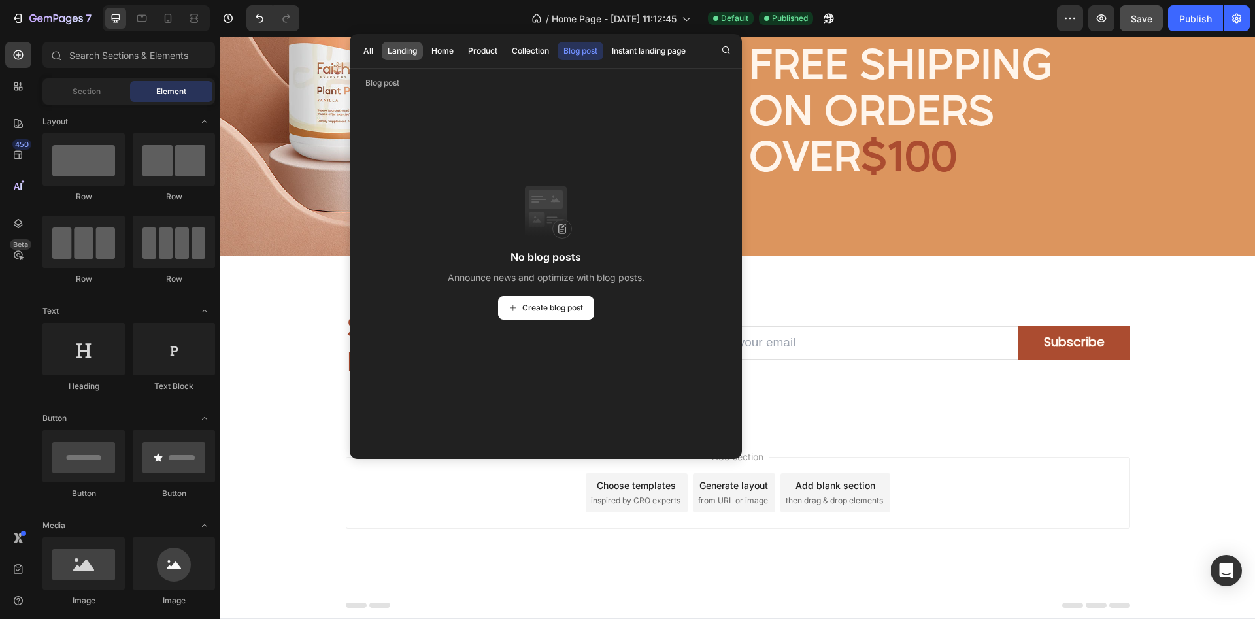
click at [426, 44] on button "Landing" at bounding box center [443, 51] width 34 height 18
click at [367, 45] on div "All" at bounding box center [369, 51] width 10 height 12
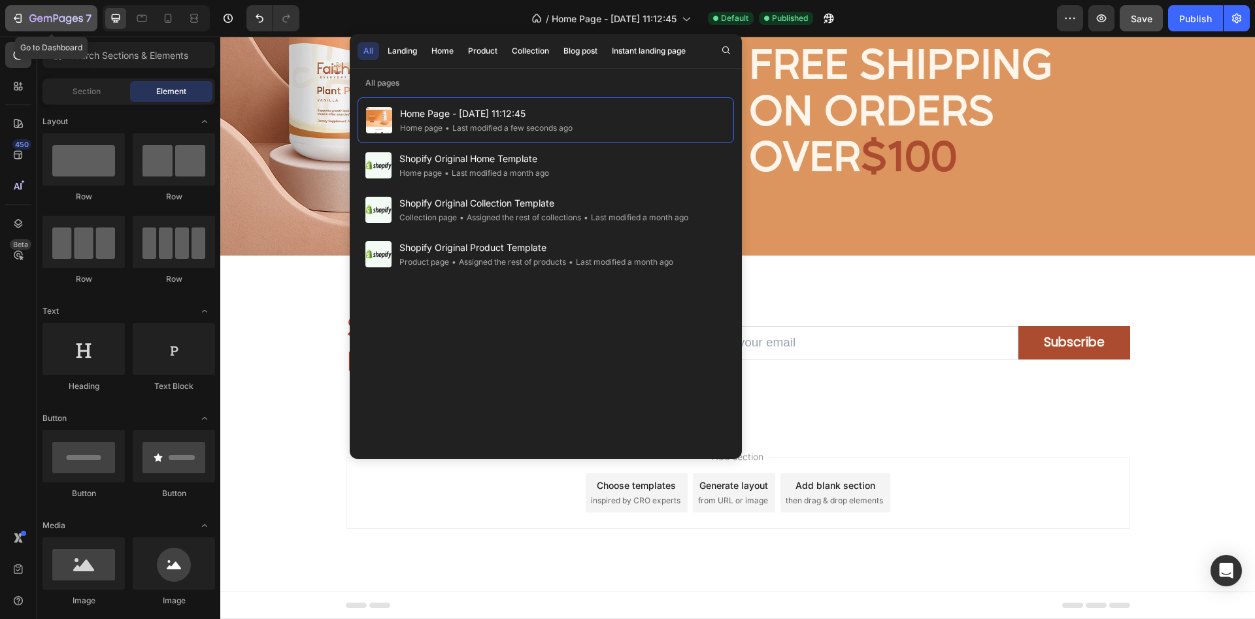
click at [19, 16] on icon "button" at bounding box center [17, 18] width 13 height 13
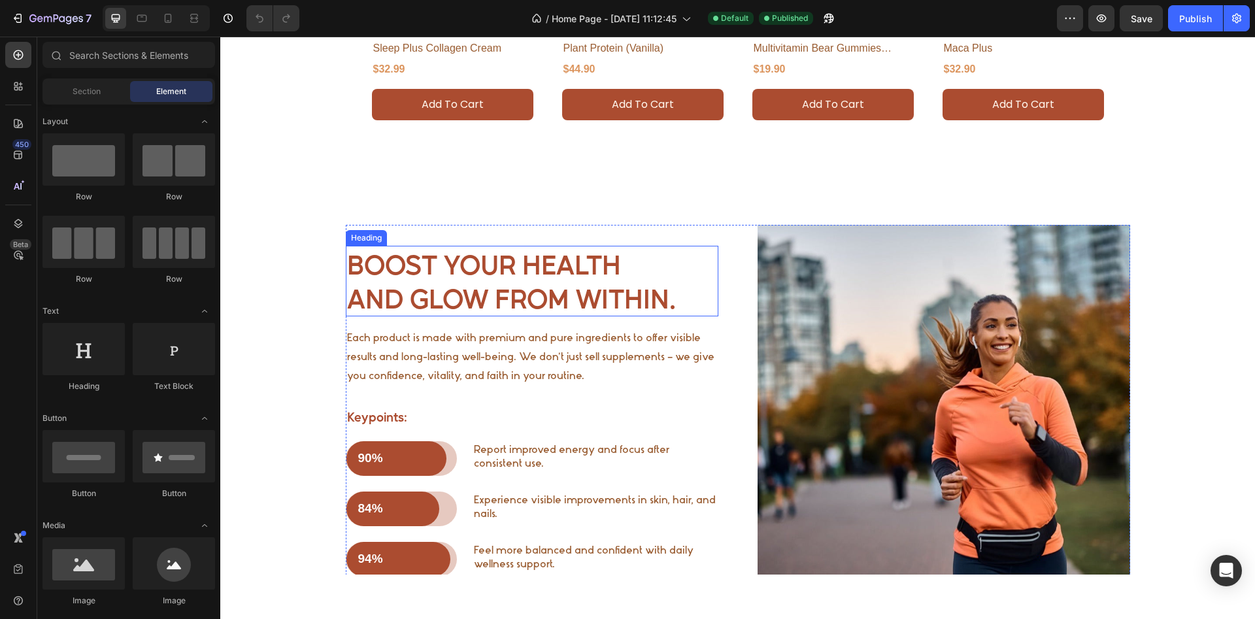
scroll to position [734, 0]
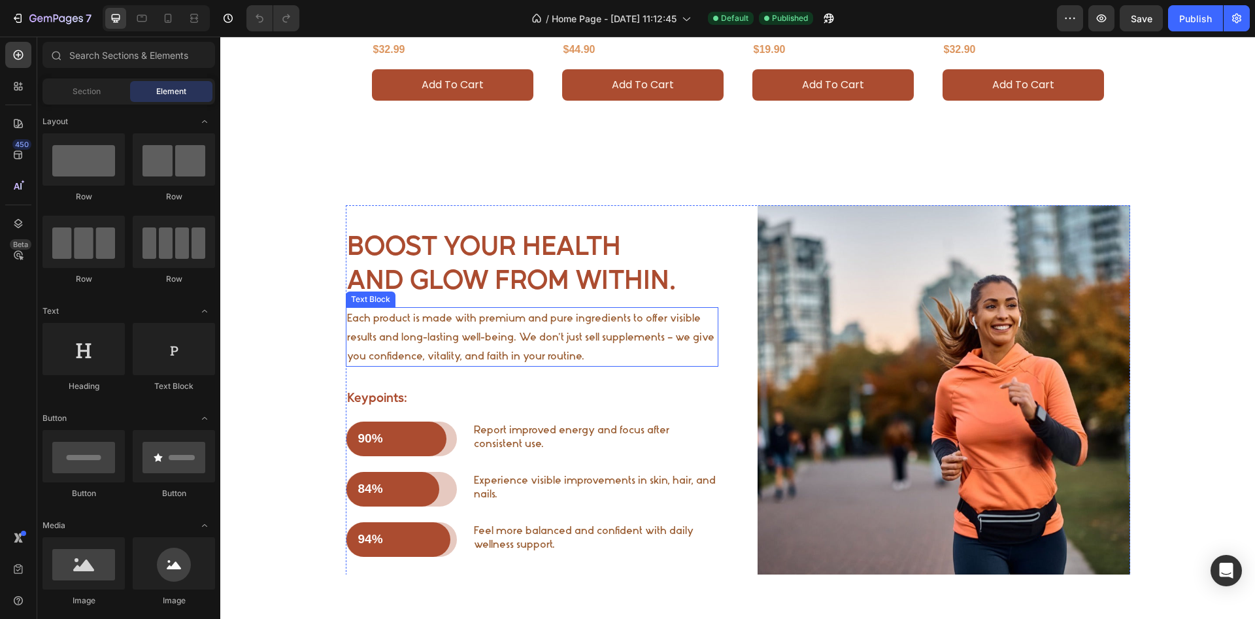
click at [538, 343] on p "Each product is made with premium and pure ingredients to offer visible results…" at bounding box center [532, 337] width 370 height 56
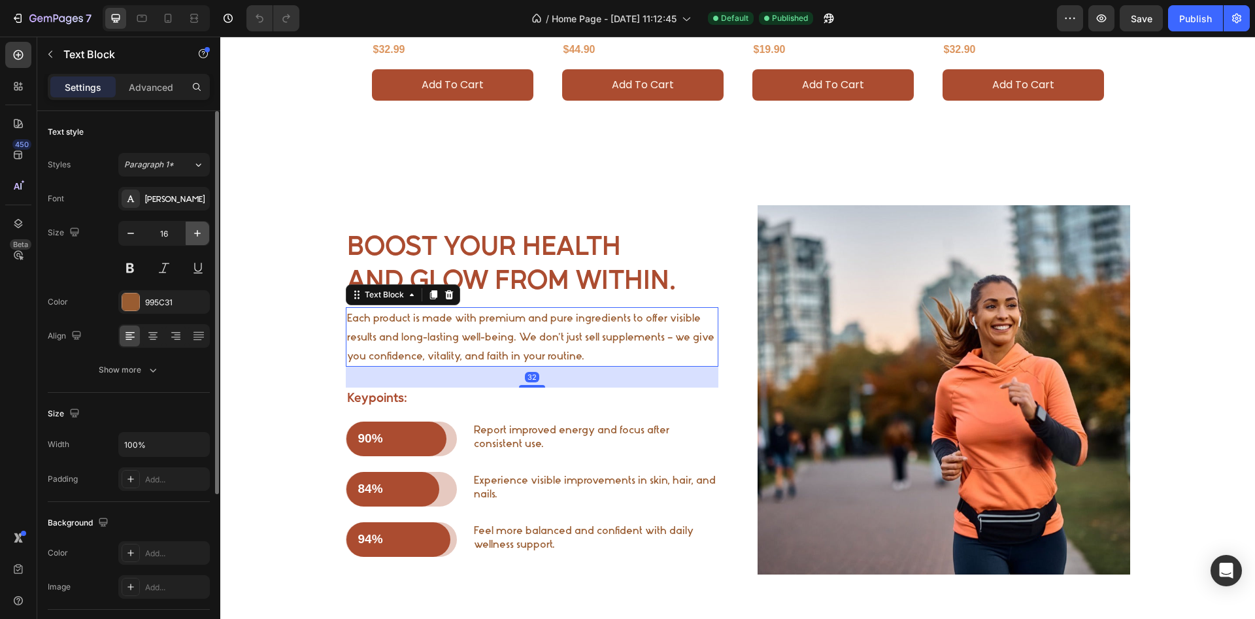
click at [197, 239] on icon "button" at bounding box center [197, 233] width 13 height 13
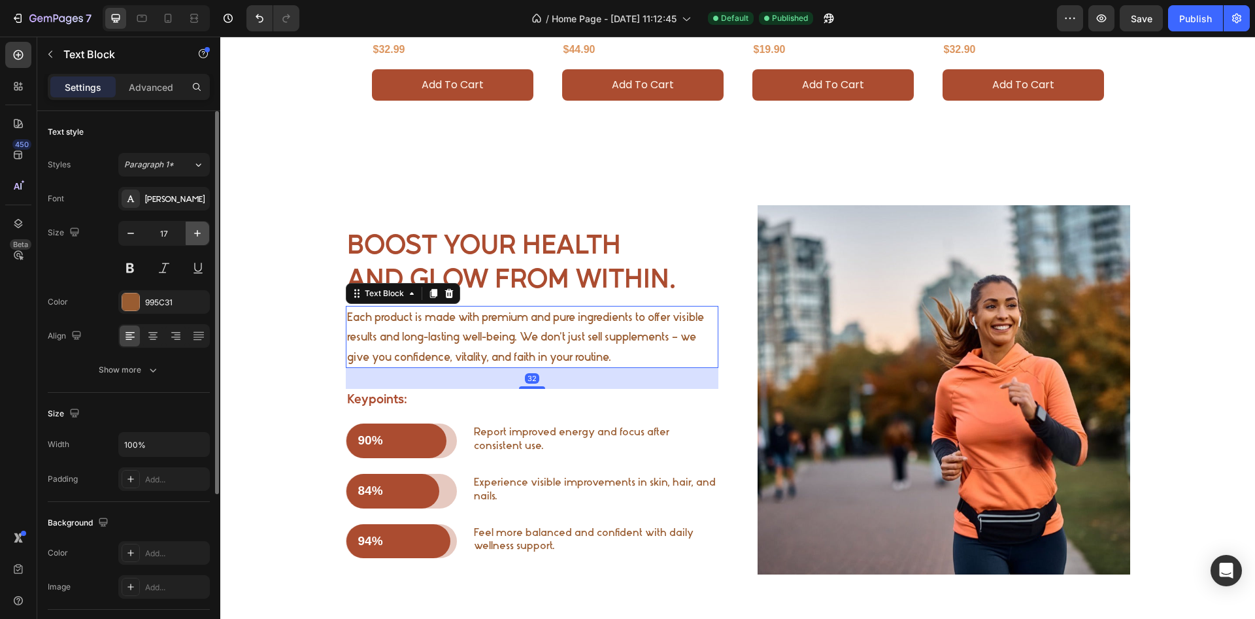
click at [197, 239] on icon "button" at bounding box center [197, 233] width 13 height 13
type input "18"
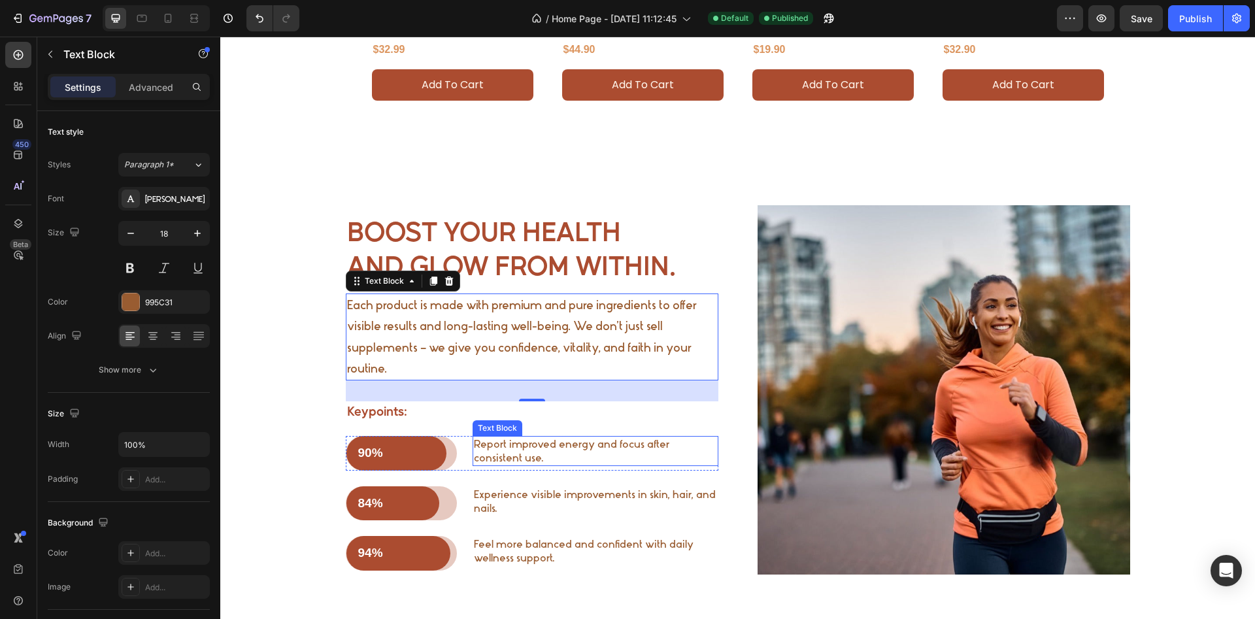
click at [492, 457] on p "Report improved energy and focus after consistent use." at bounding box center [595, 450] width 243 height 27
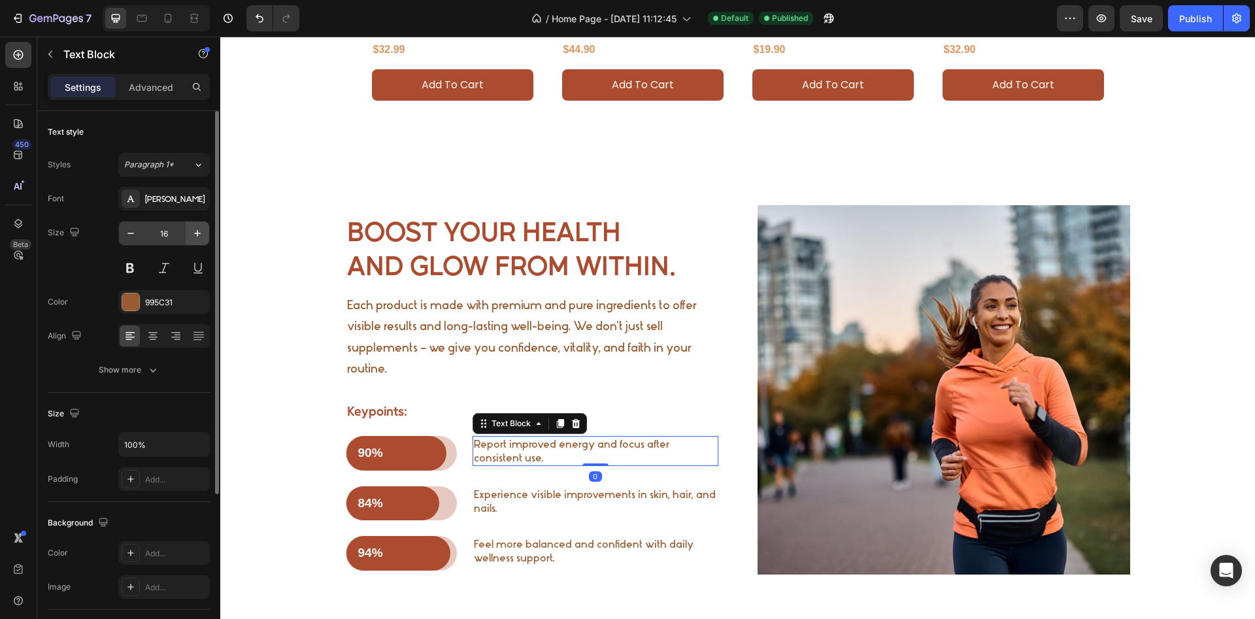
click at [194, 235] on icon "button" at bounding box center [197, 233] width 13 height 13
type input "18"
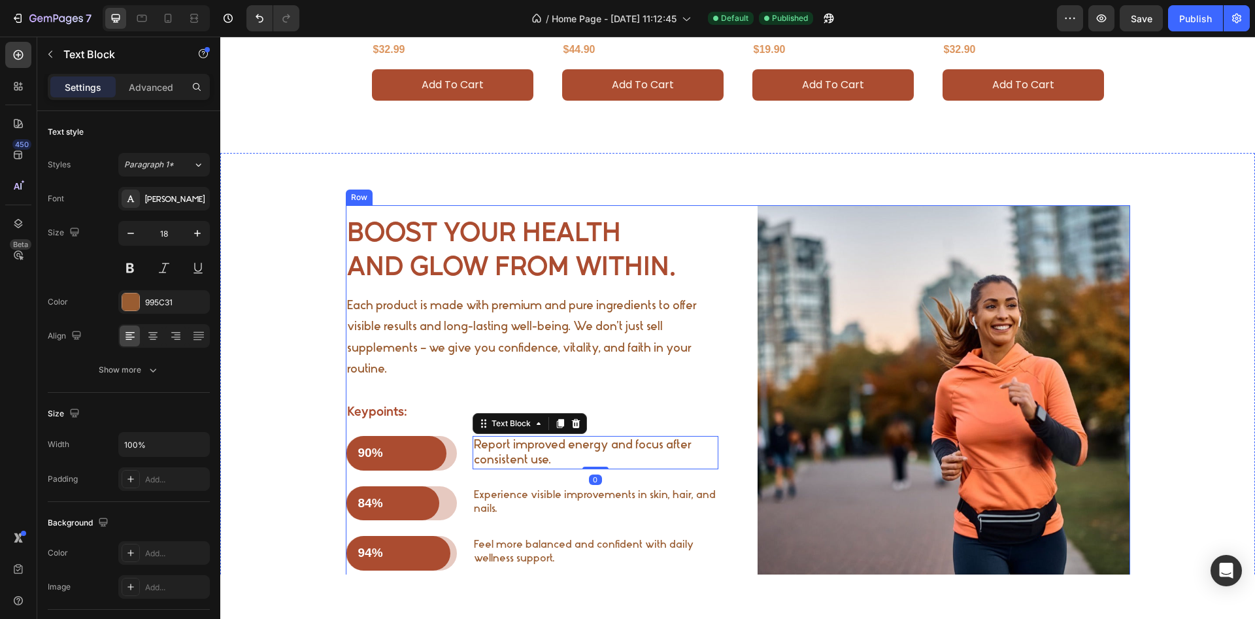
click at [490, 499] on p "Experience visible improvements in skin, hair, and nails." at bounding box center [595, 501] width 243 height 27
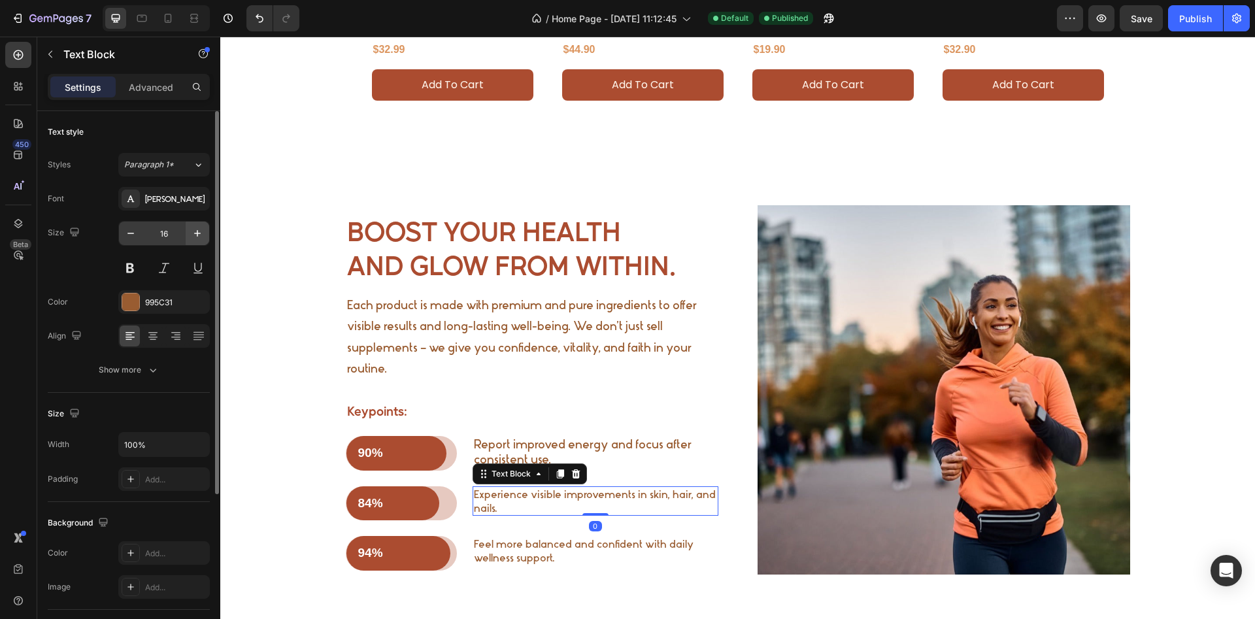
click at [204, 239] on button "button" at bounding box center [198, 234] width 24 height 24
type input "18"
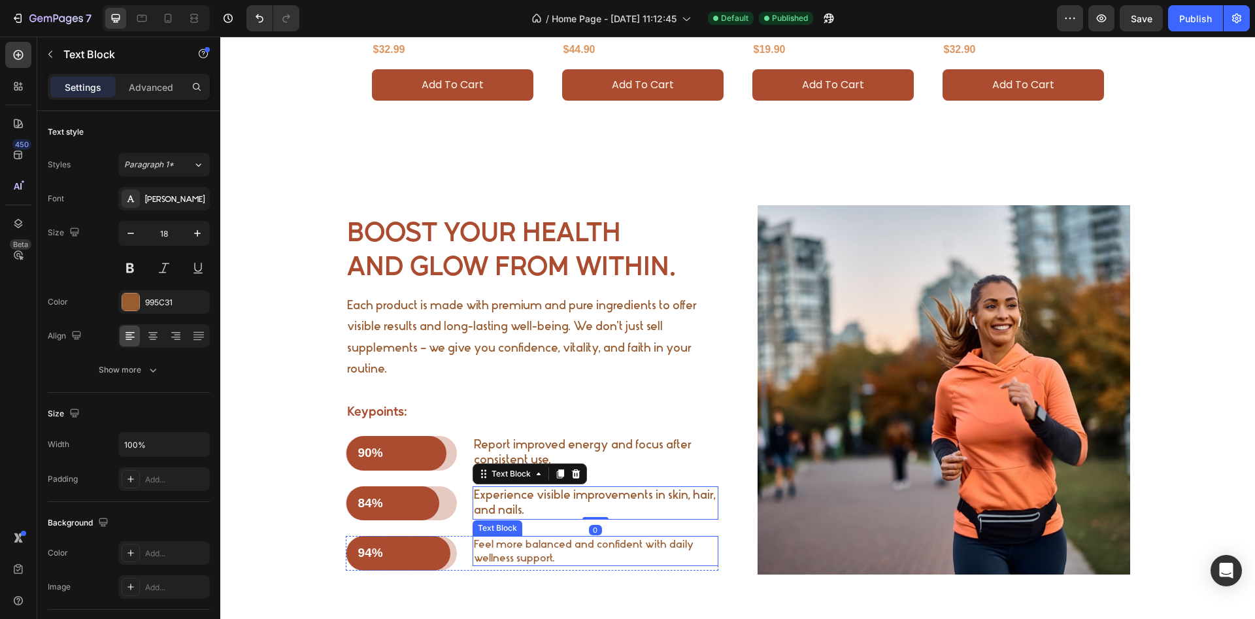
click at [503, 550] on p "Feel more balanced and confident with daily wellness support." at bounding box center [595, 550] width 243 height 27
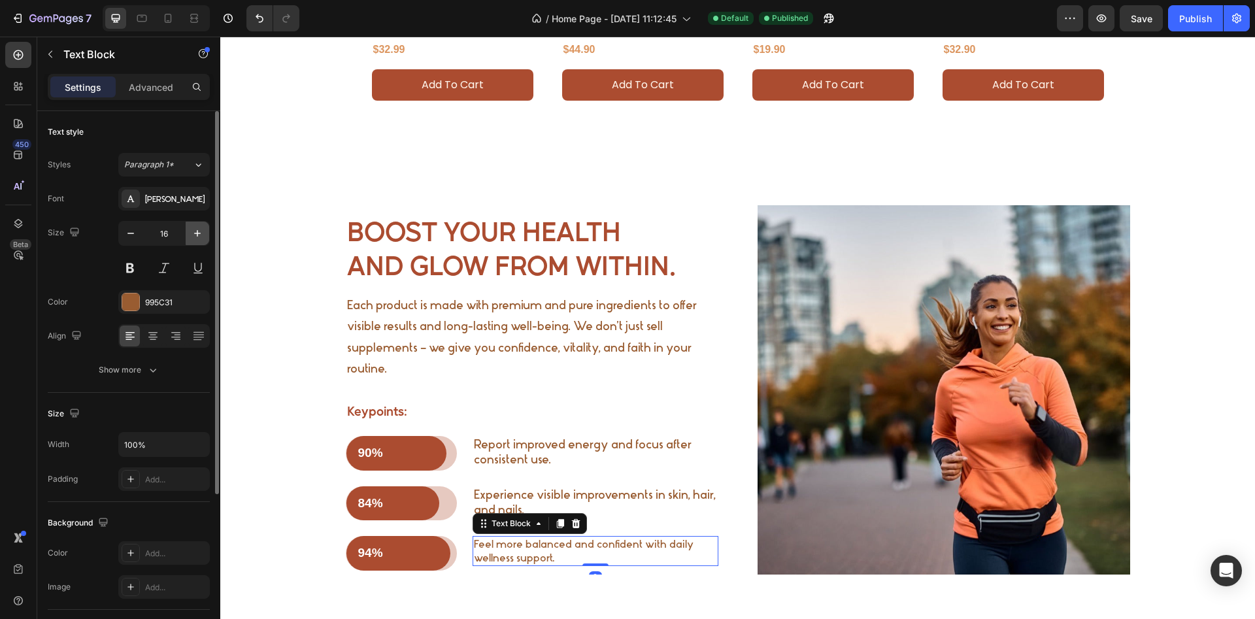
click at [196, 230] on icon "button" at bounding box center [197, 233] width 13 height 13
type input "18"
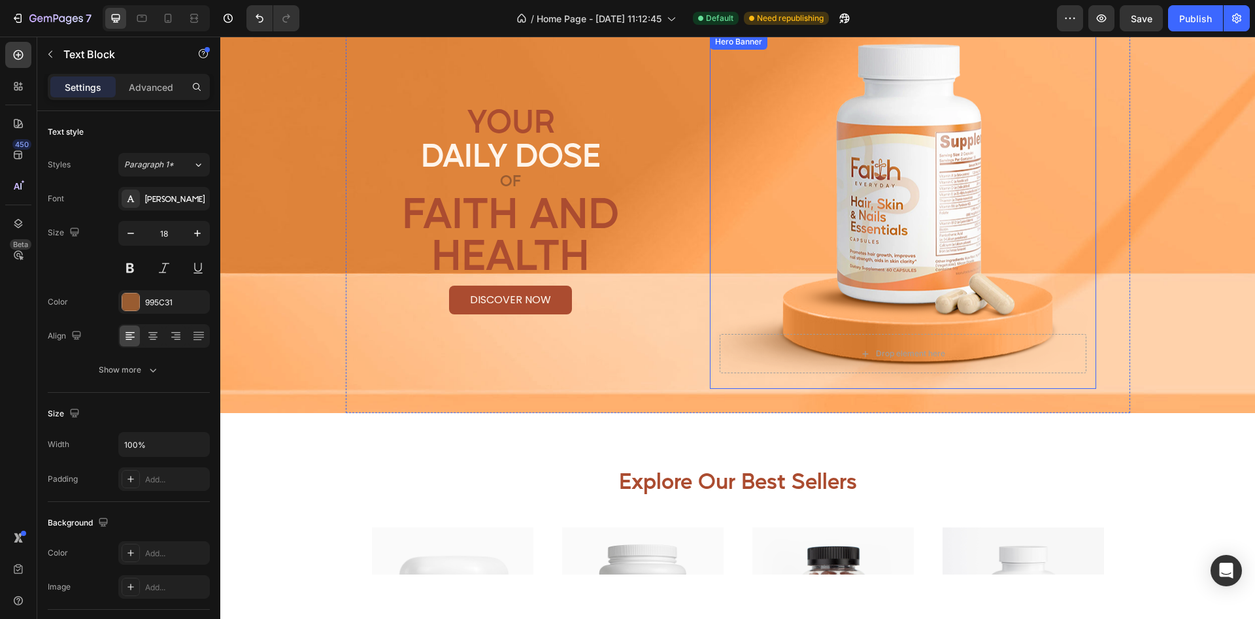
scroll to position [0, 0]
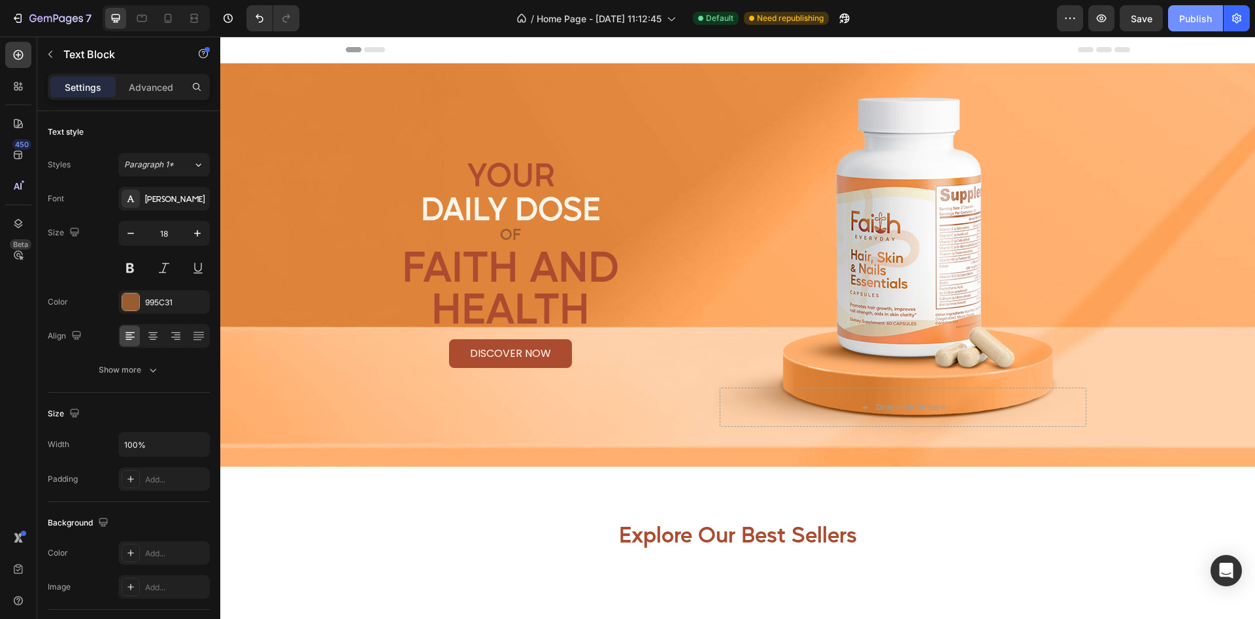
click at [1181, 20] on div "Publish" at bounding box center [1195, 19] width 33 height 14
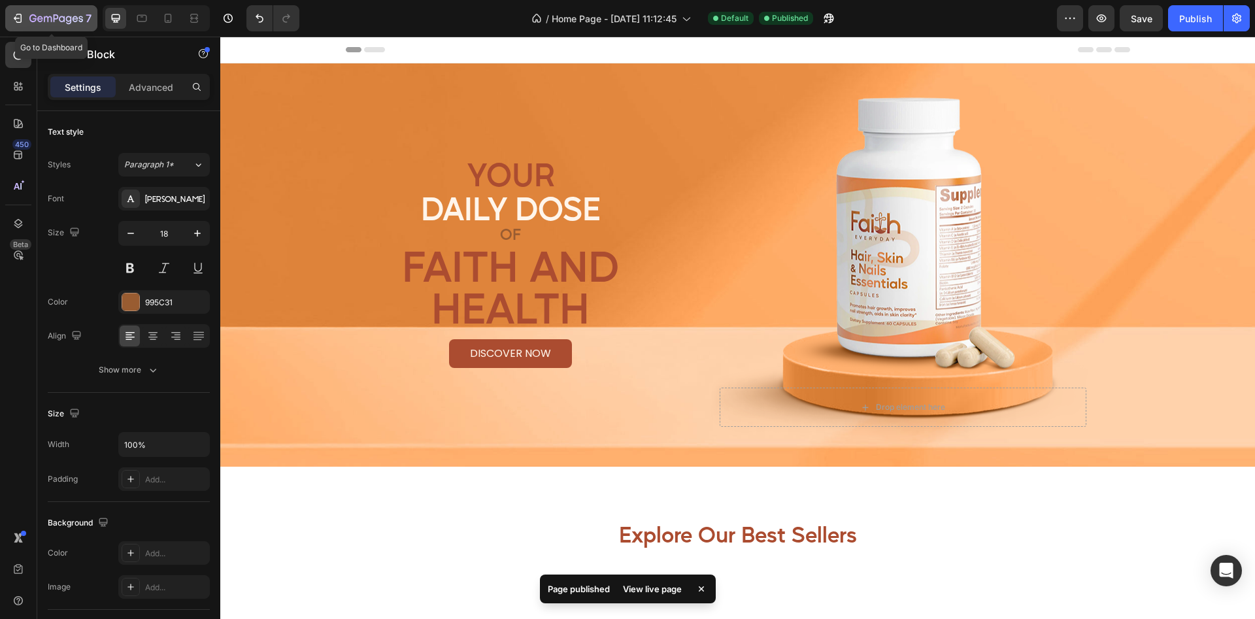
click at [35, 18] on icon "button" at bounding box center [56, 19] width 54 height 11
